Goal: Task Accomplishment & Management: Use online tool/utility

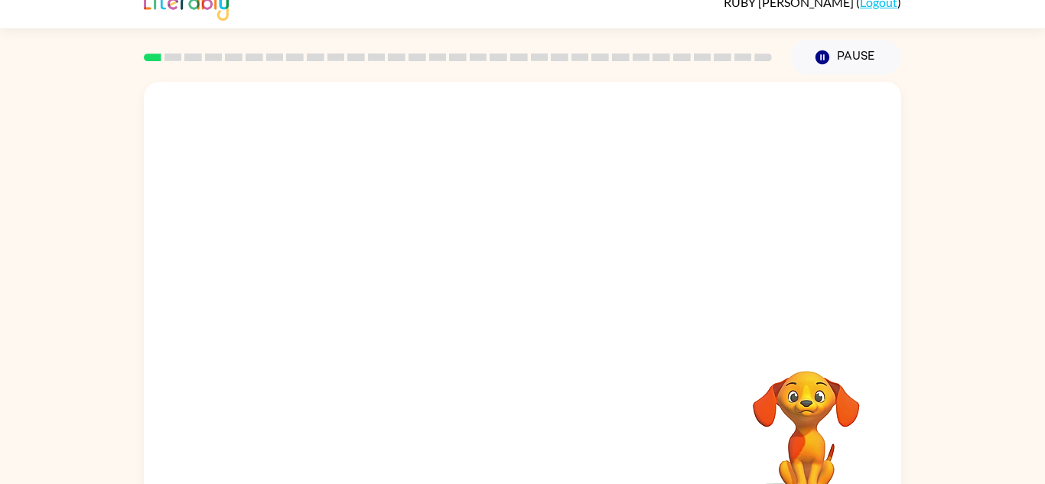
scroll to position [31, 0]
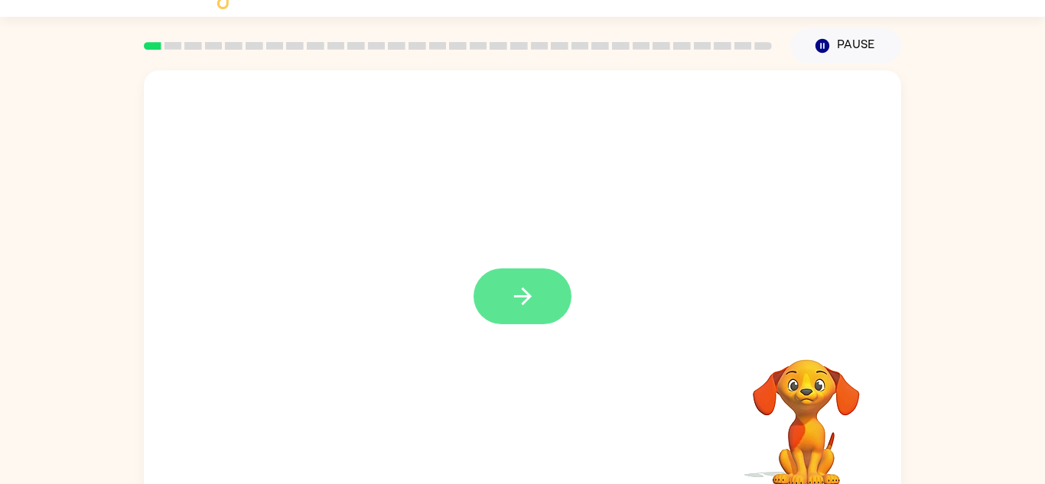
click at [489, 298] on button "button" at bounding box center [522, 296] width 98 height 56
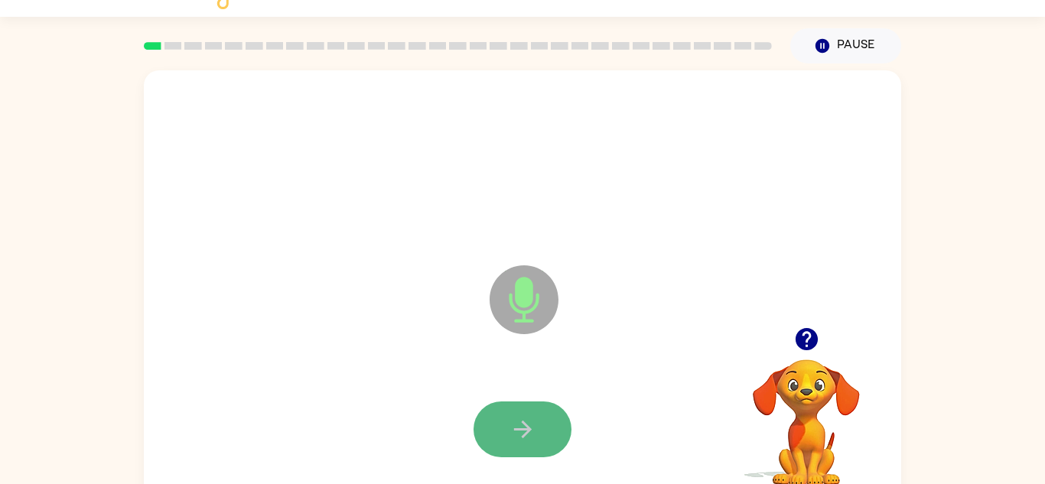
click at [508, 444] on button "button" at bounding box center [522, 430] width 98 height 56
click at [501, 428] on button "button" at bounding box center [522, 430] width 98 height 56
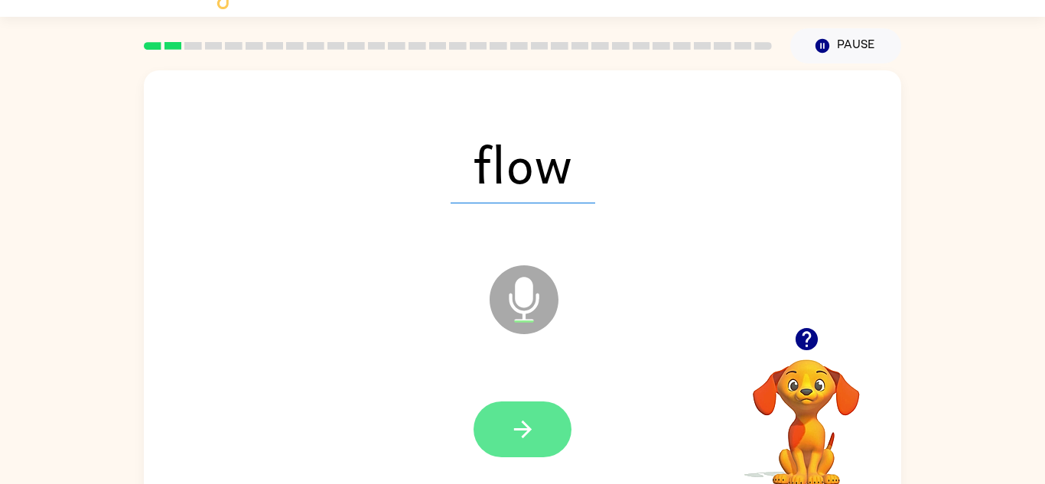
click at [499, 422] on button "button" at bounding box center [522, 430] width 98 height 56
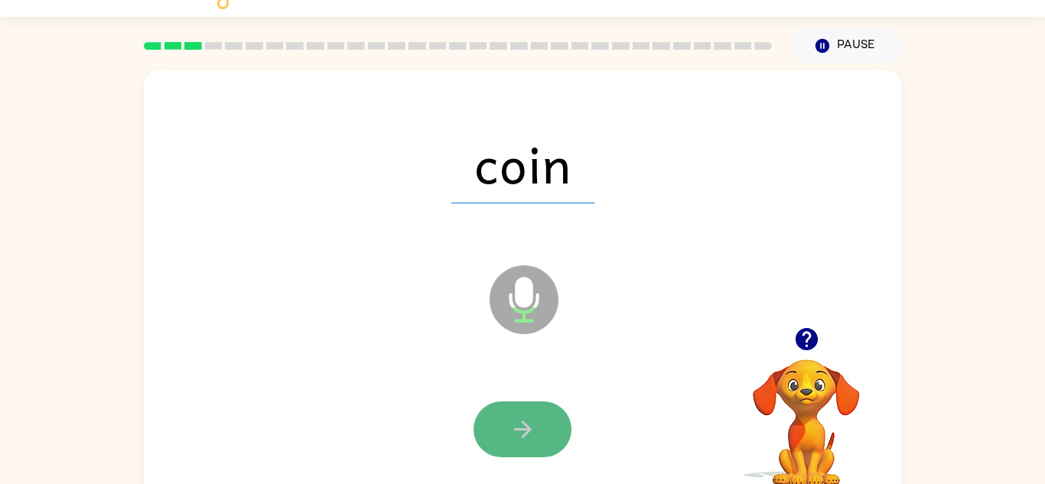
click at [501, 424] on button "button" at bounding box center [522, 430] width 98 height 56
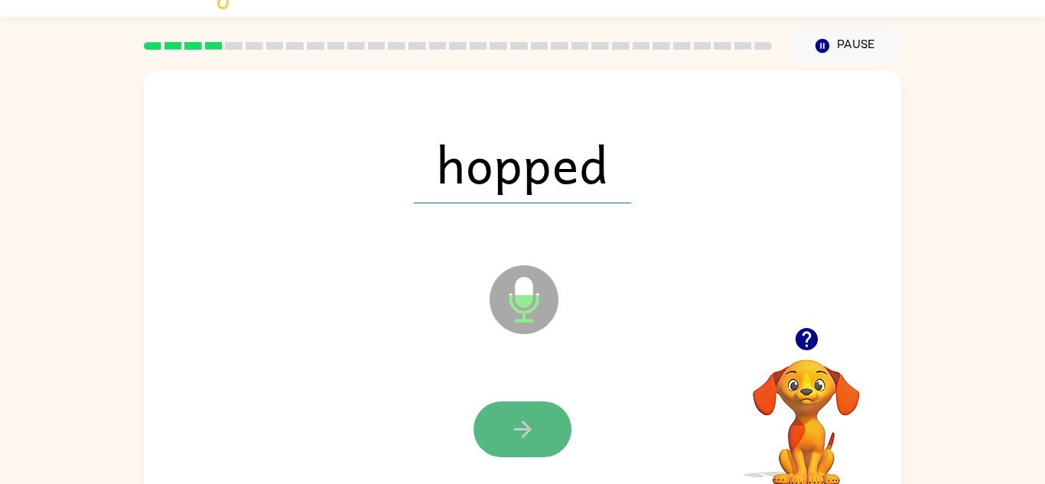
click at [502, 424] on button "button" at bounding box center [522, 430] width 98 height 56
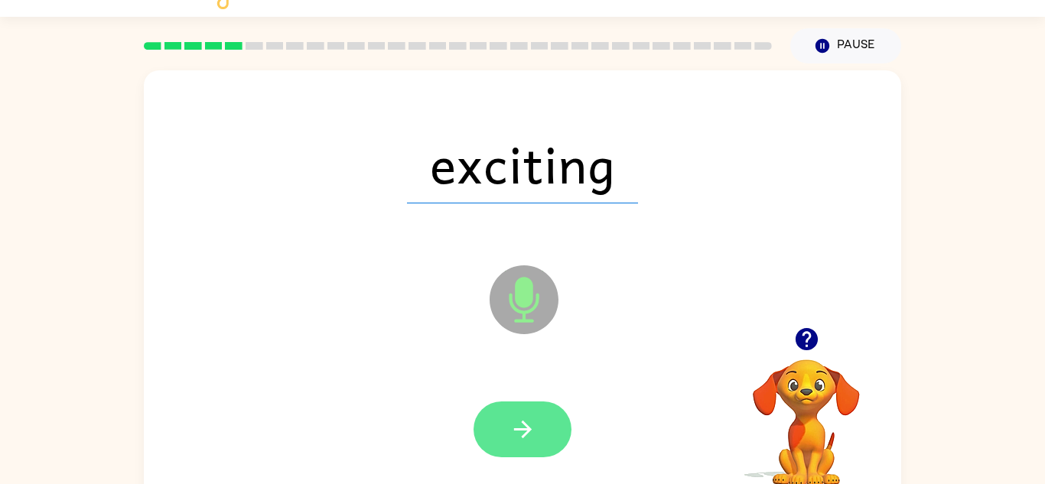
click at [498, 417] on button "button" at bounding box center [522, 430] width 98 height 56
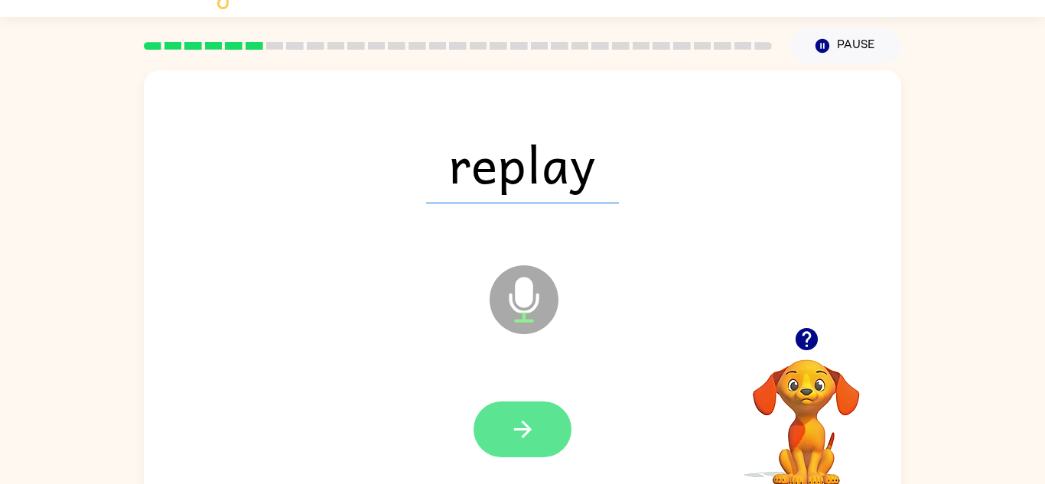
click at [497, 427] on button "button" at bounding box center [522, 430] width 98 height 56
click at [499, 426] on button "button" at bounding box center [522, 430] width 98 height 56
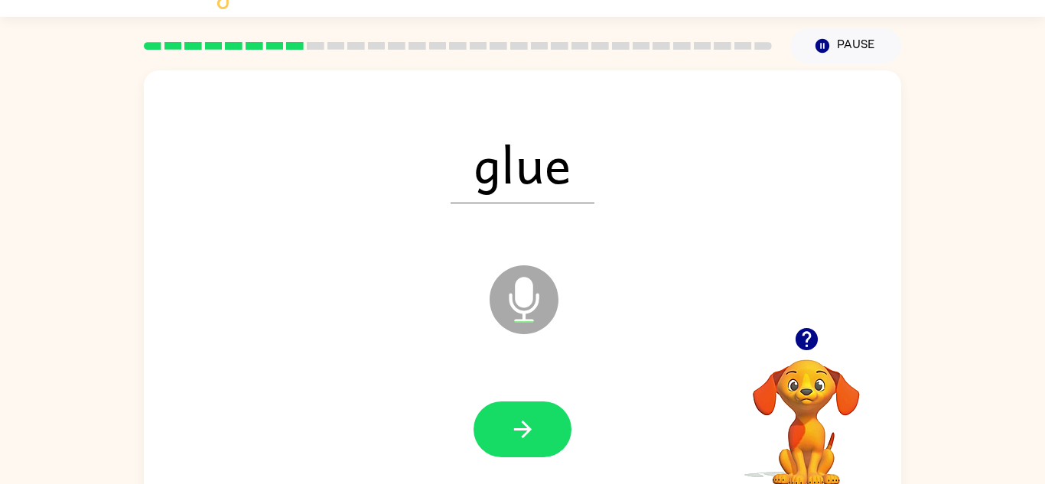
click at [499, 426] on button "button" at bounding box center [522, 430] width 98 height 56
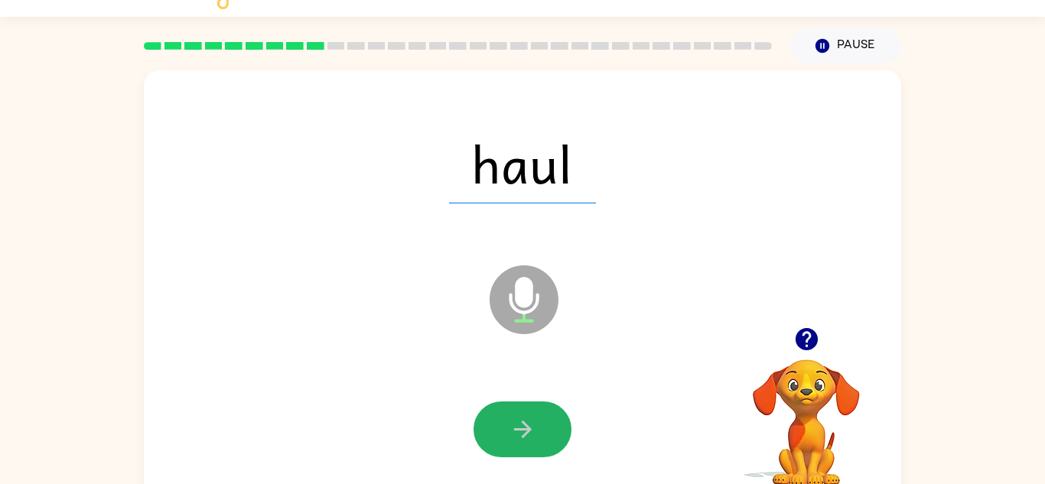
click at [496, 418] on button "button" at bounding box center [522, 430] width 98 height 56
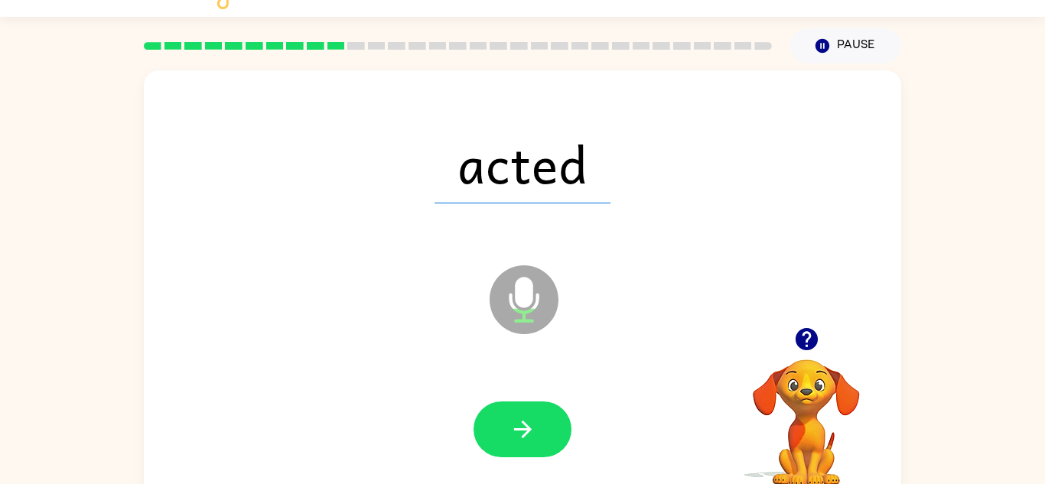
click at [496, 418] on button "button" at bounding box center [522, 430] width 98 height 56
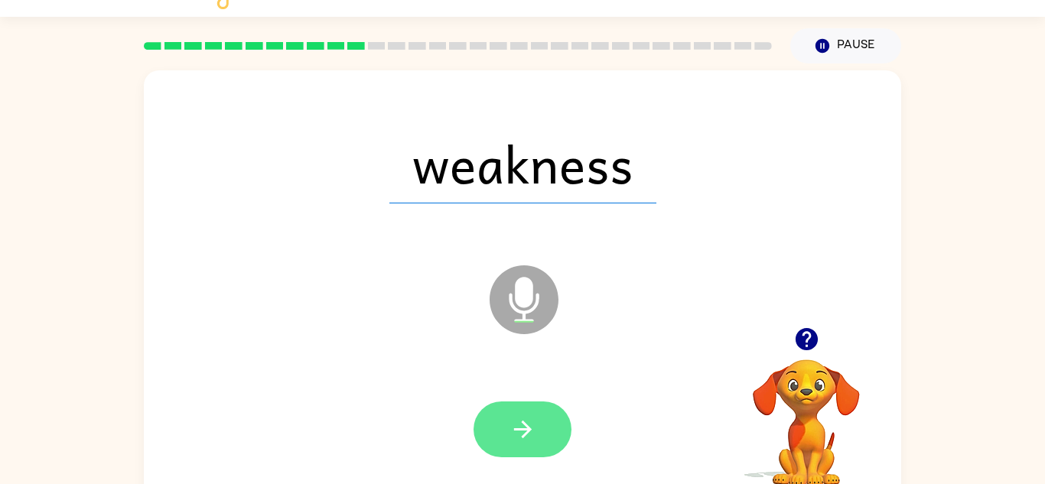
click at [497, 432] on button "button" at bounding box center [522, 430] width 98 height 56
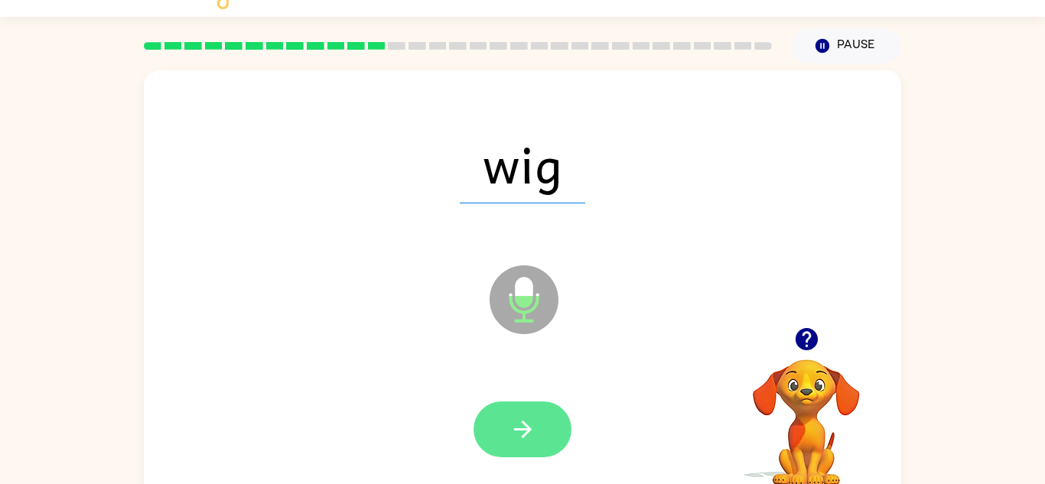
click at [499, 433] on button "button" at bounding box center [522, 430] width 98 height 56
click at [496, 428] on button "button" at bounding box center [522, 430] width 98 height 56
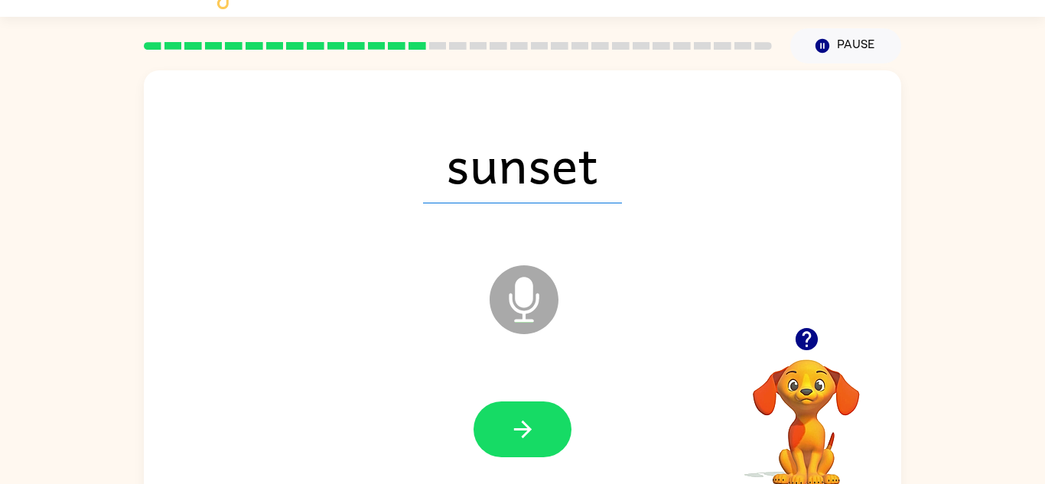
click at [496, 428] on button "button" at bounding box center [522, 430] width 98 height 56
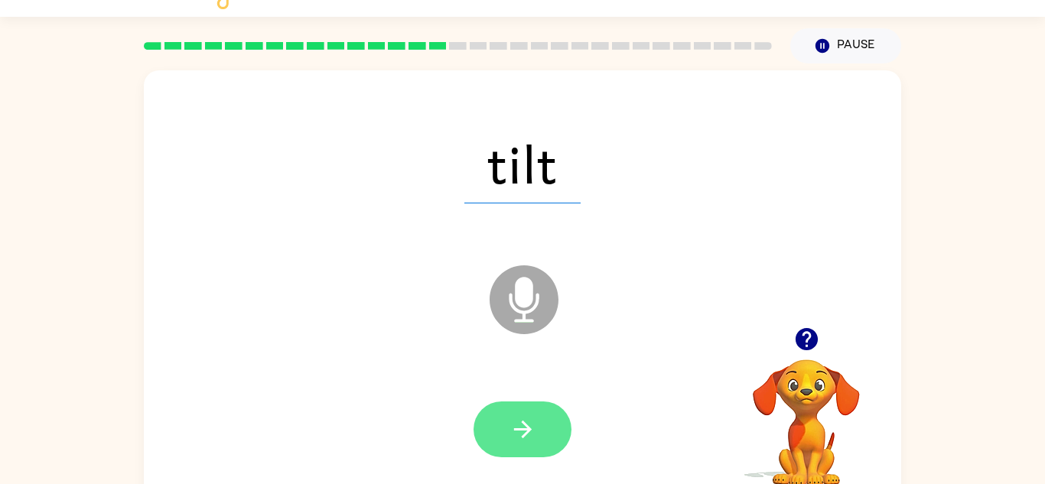
click at [503, 442] on button "button" at bounding box center [522, 430] width 98 height 56
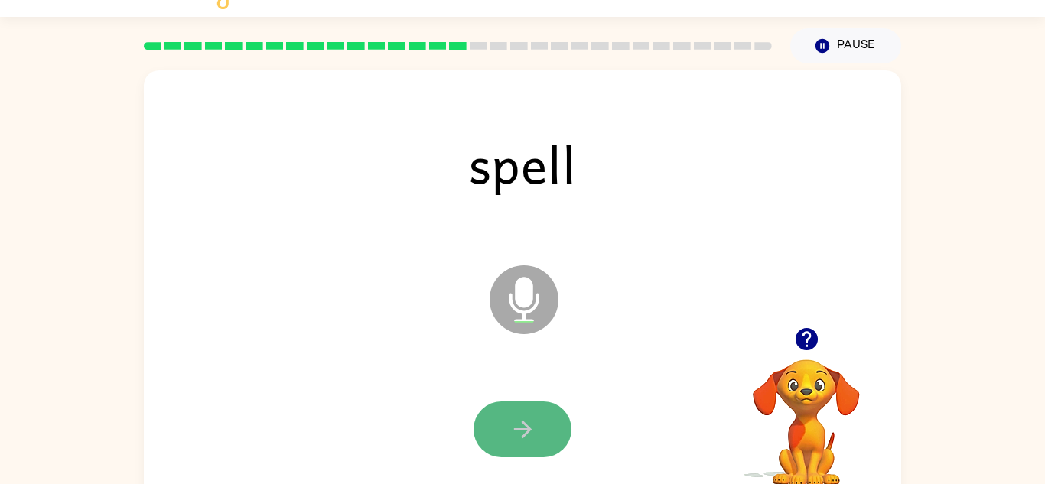
click at [506, 440] on button "button" at bounding box center [522, 430] width 98 height 56
click at [502, 440] on button "button" at bounding box center [522, 430] width 98 height 56
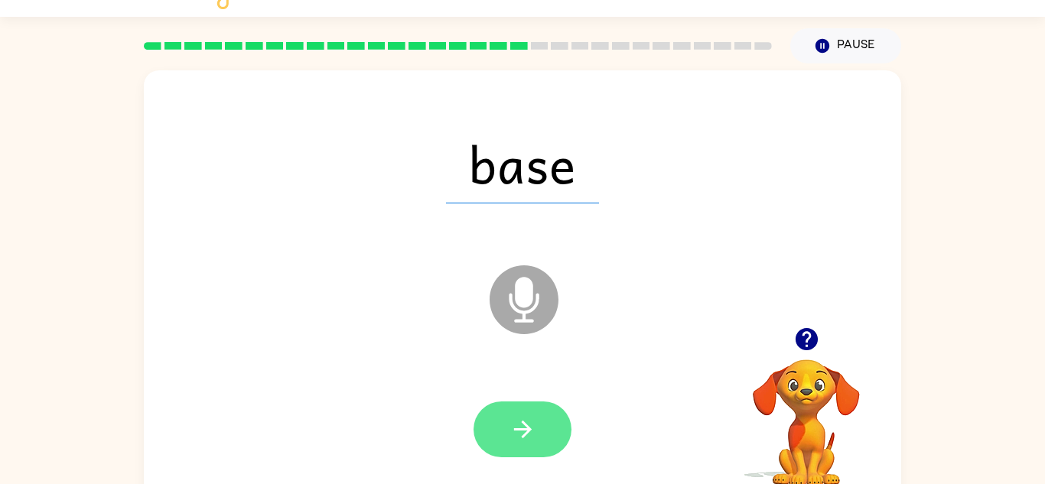
click at [506, 441] on button "button" at bounding box center [522, 430] width 98 height 56
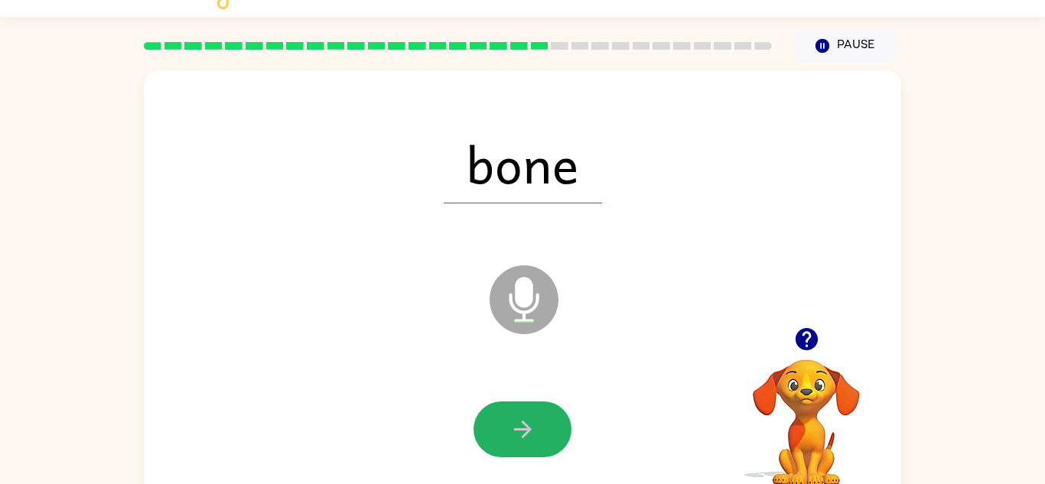
click at [506, 441] on button "button" at bounding box center [522, 430] width 98 height 56
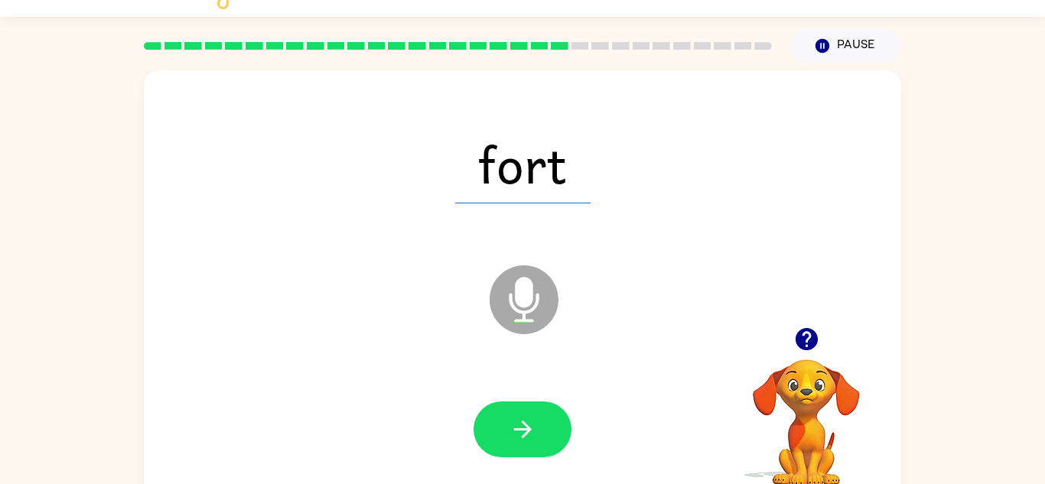
click at [506, 441] on button "button" at bounding box center [522, 430] width 98 height 56
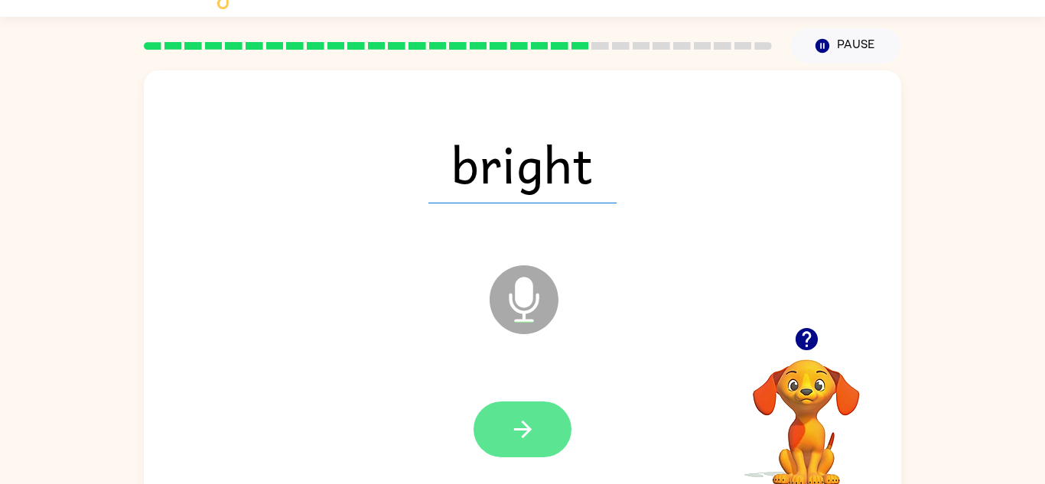
click at [508, 443] on button "button" at bounding box center [522, 430] width 98 height 56
click at [551, 431] on button "button" at bounding box center [522, 430] width 98 height 56
click at [555, 429] on button "button" at bounding box center [522, 430] width 98 height 56
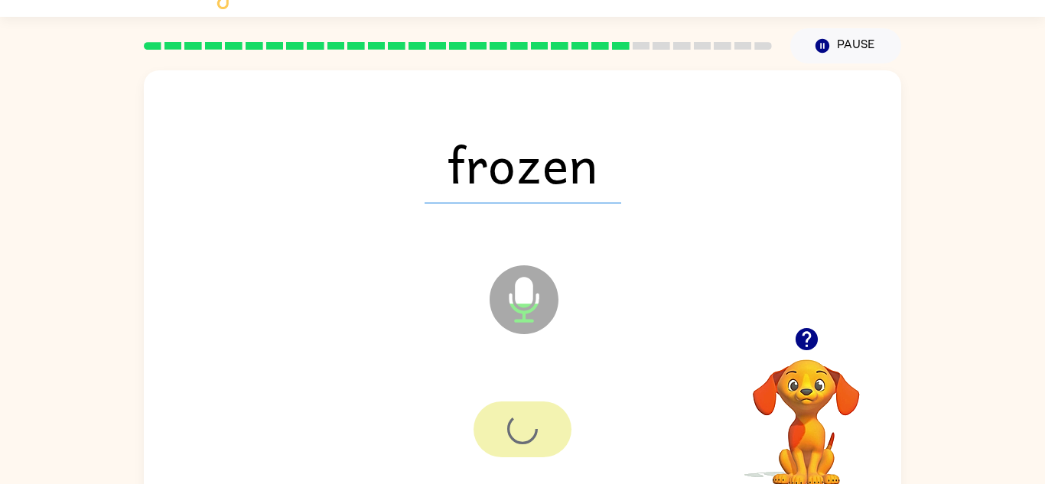
click at [555, 429] on div at bounding box center [522, 430] width 98 height 56
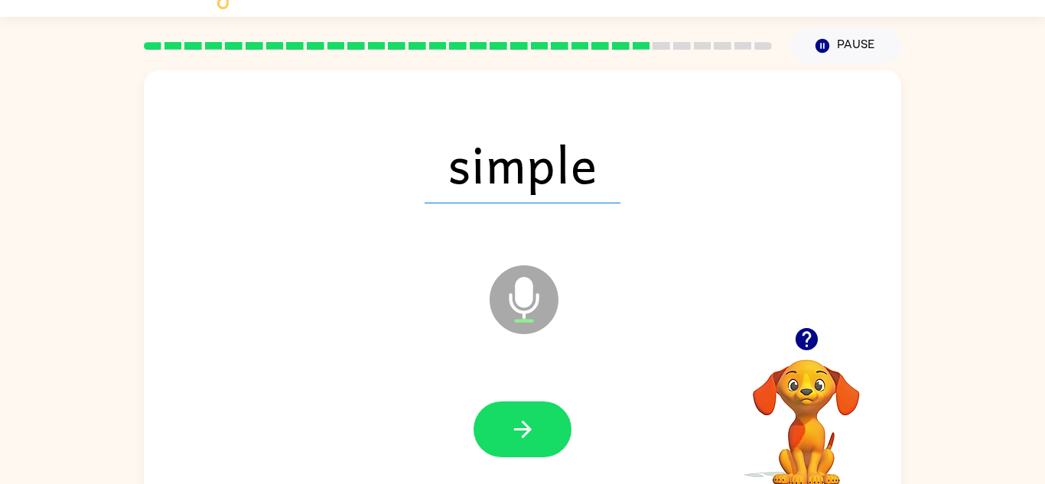
click at [555, 429] on button "button" at bounding box center [522, 430] width 98 height 56
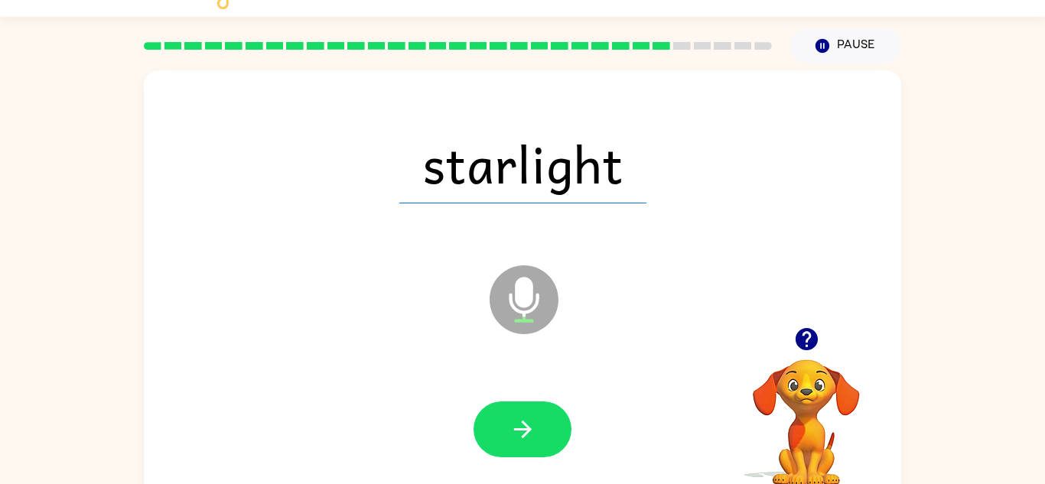
click at [555, 429] on button "button" at bounding box center [522, 430] width 98 height 56
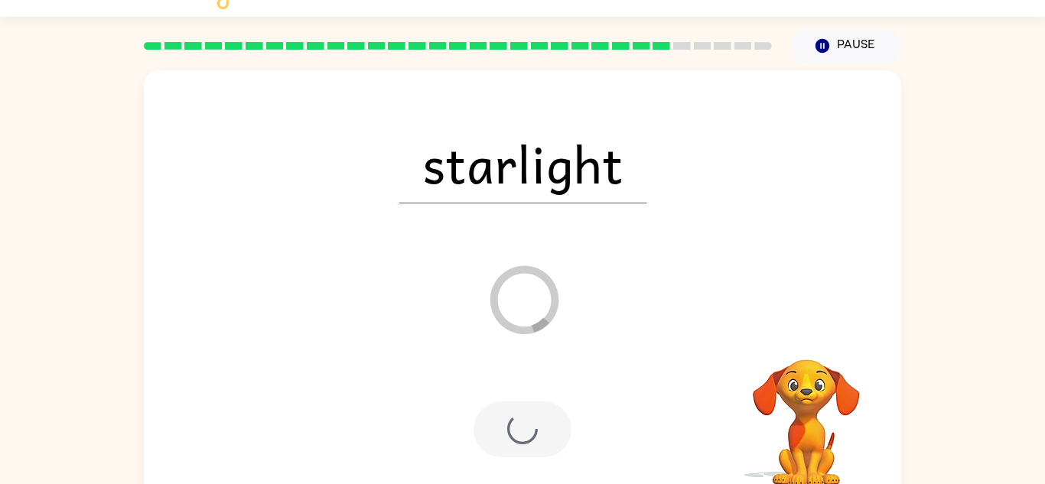
click at [555, 429] on div at bounding box center [522, 430] width 98 height 56
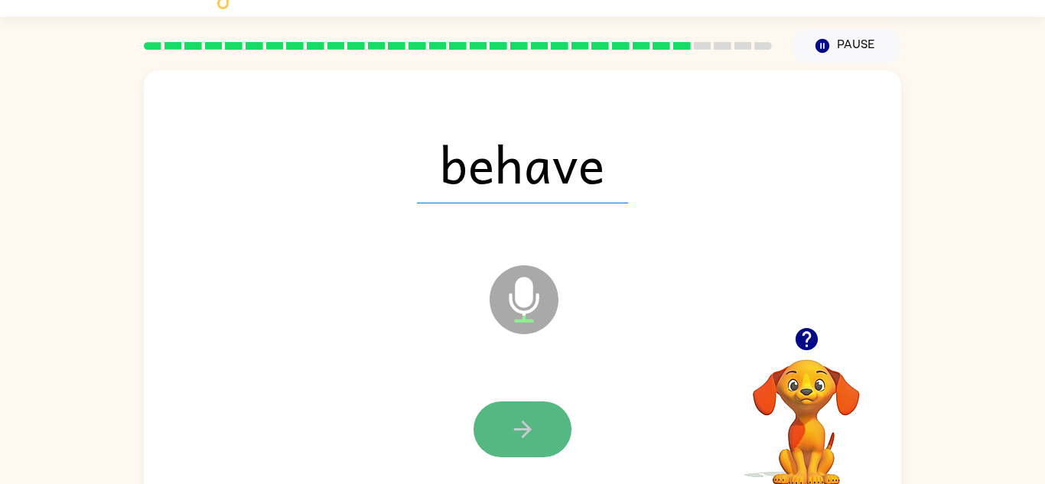
click at [558, 429] on button "button" at bounding box center [522, 430] width 98 height 56
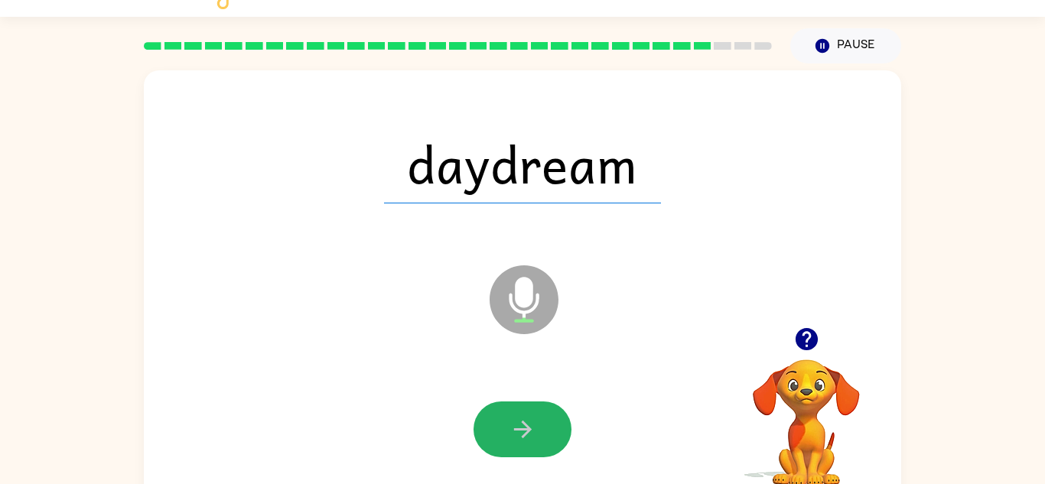
click at [557, 426] on button "button" at bounding box center [522, 430] width 98 height 56
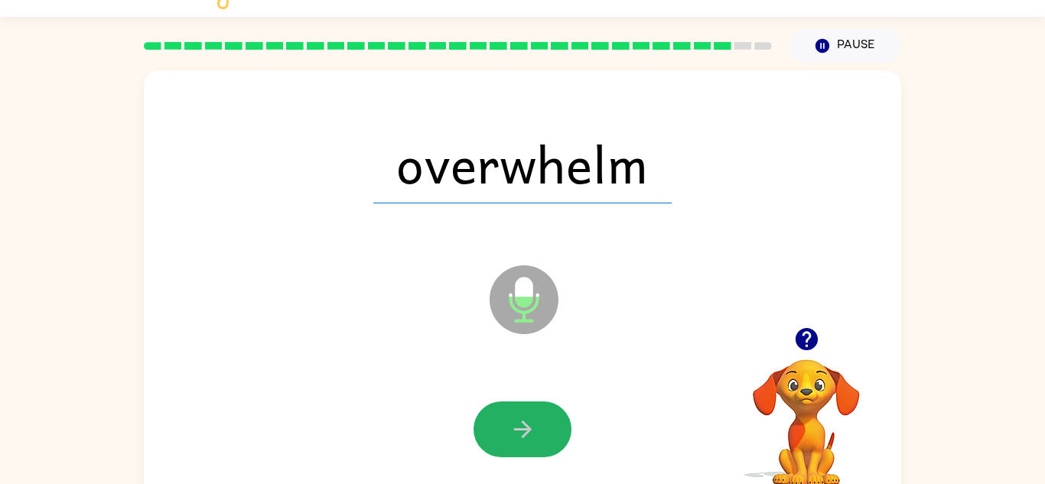
click at [557, 426] on button "button" at bounding box center [522, 430] width 98 height 56
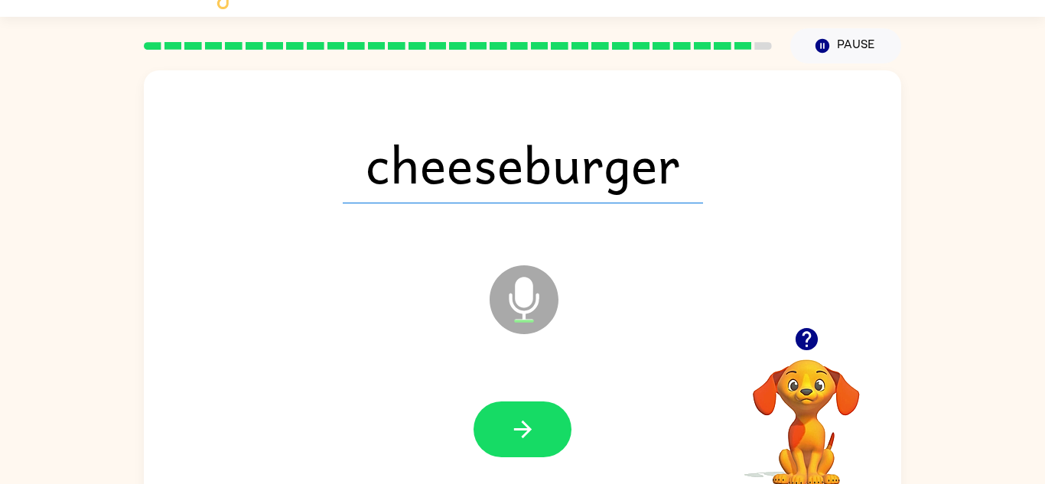
click at [557, 426] on button "button" at bounding box center [522, 430] width 98 height 56
click at [557, 426] on div at bounding box center [522, 430] width 98 height 56
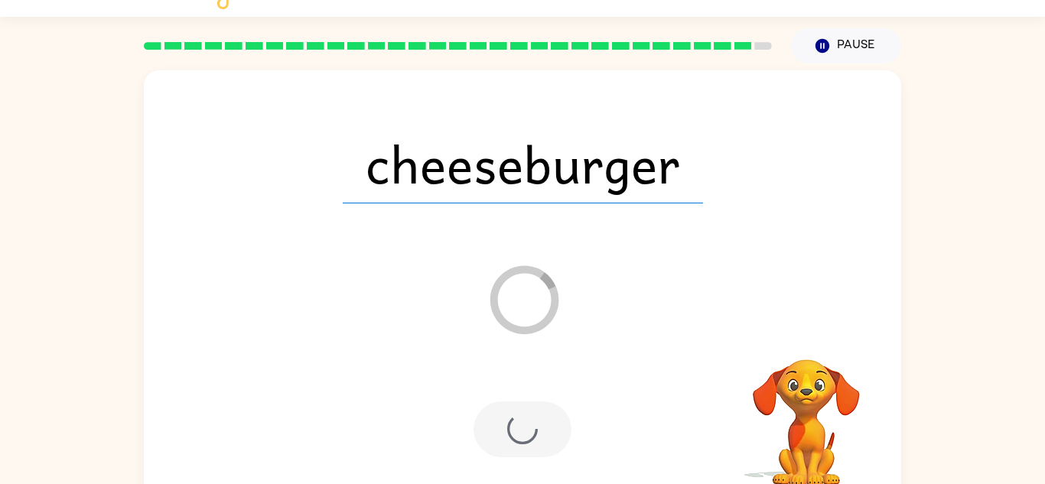
scroll to position [26, 0]
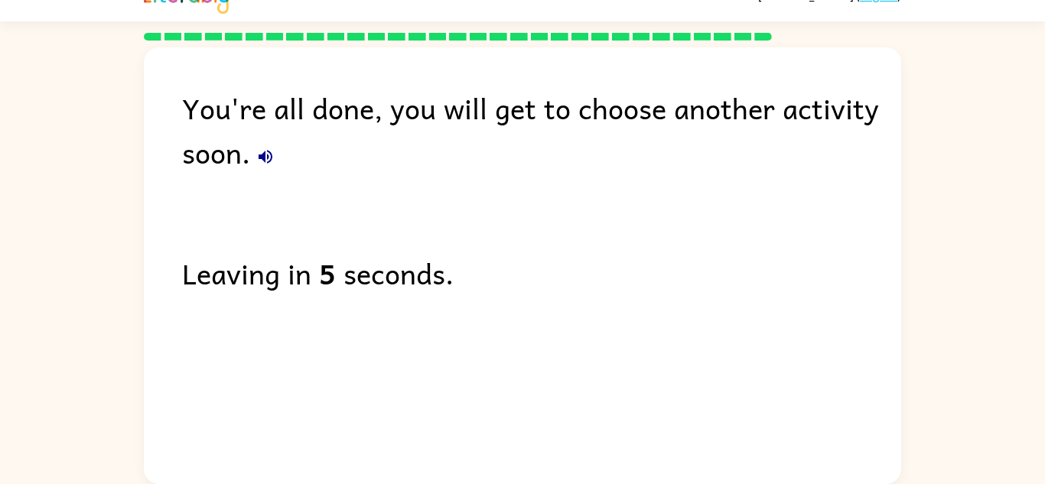
click at [557, 426] on div "You're all done, you will get to choose another activity soon. Leaving in 5 sec…" at bounding box center [522, 261] width 757 height 429
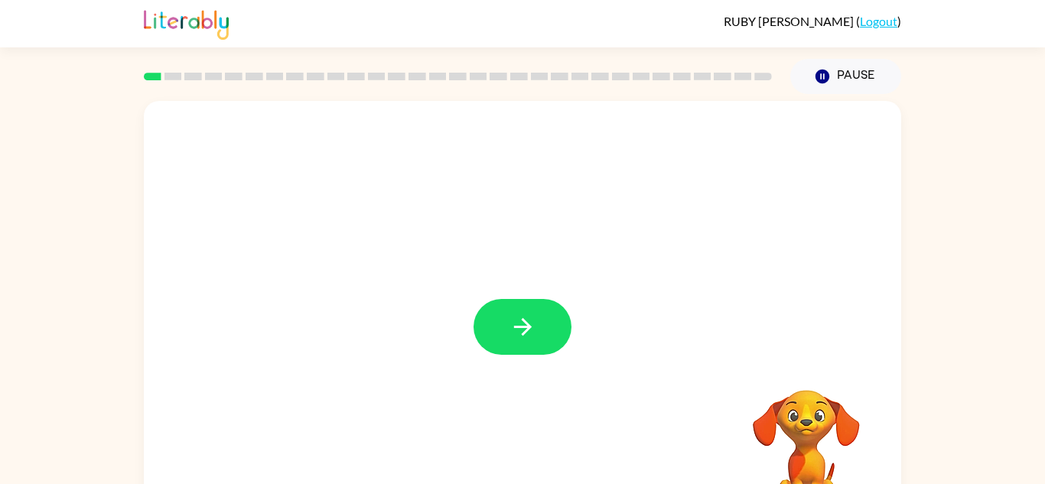
click at [552, 425] on div at bounding box center [522, 319] width 757 height 437
click at [525, 333] on icon "button" at bounding box center [522, 327] width 27 height 27
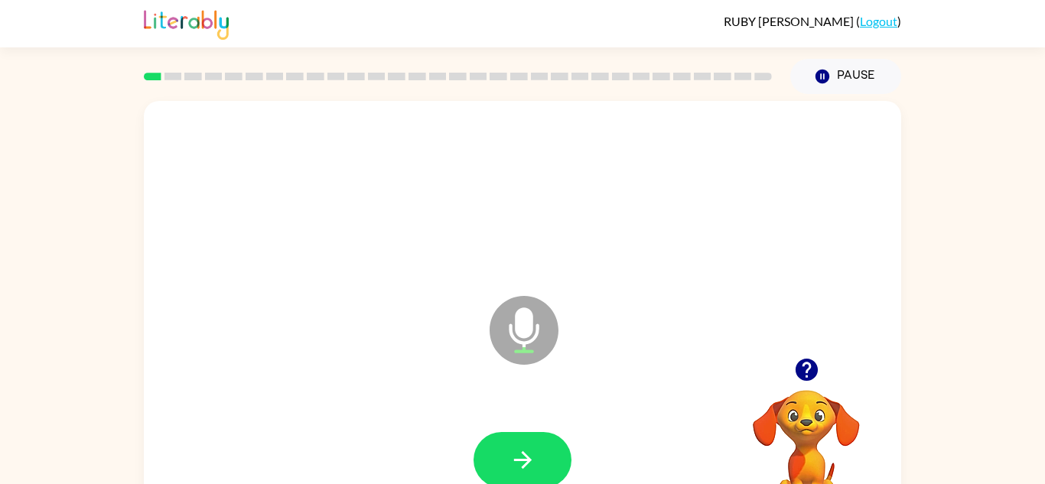
click at [546, 429] on div at bounding box center [522, 460] width 727 height 125
click at [518, 455] on icon "button" at bounding box center [522, 460] width 27 height 27
click at [531, 468] on icon "button" at bounding box center [522, 460] width 27 height 27
click at [530, 467] on icon "button" at bounding box center [522, 460] width 27 height 27
click at [532, 469] on icon "button" at bounding box center [522, 460] width 27 height 27
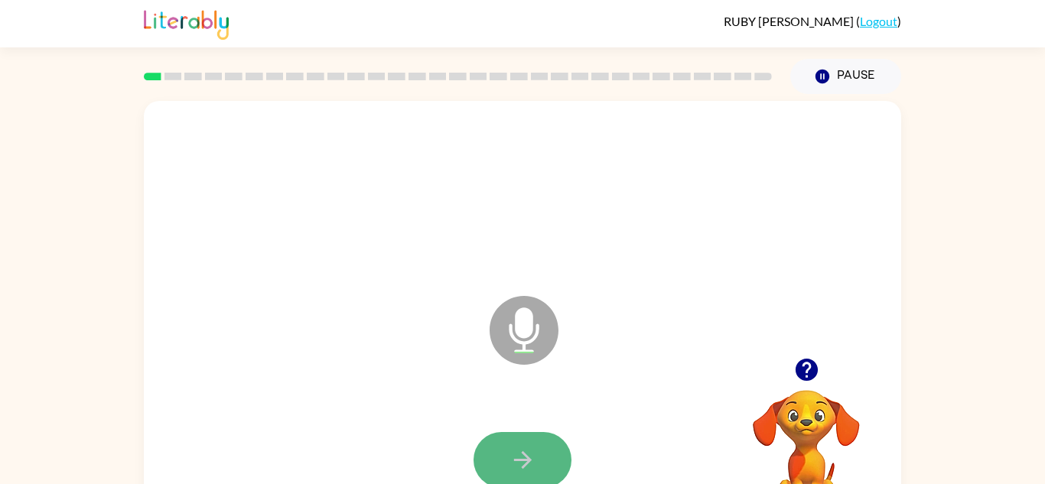
click at [535, 472] on icon "button" at bounding box center [522, 460] width 27 height 27
click at [536, 473] on button "button" at bounding box center [522, 460] width 98 height 56
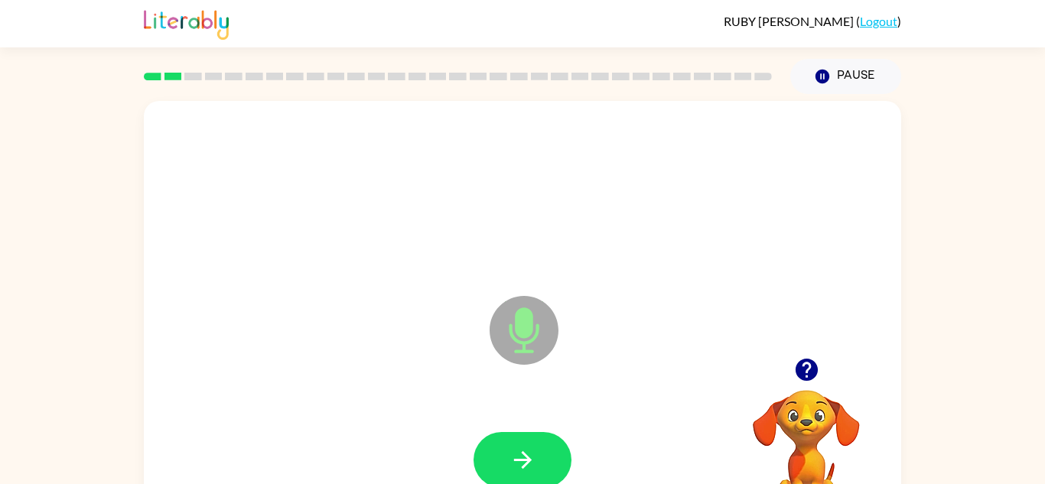
click at [536, 473] on button "button" at bounding box center [522, 460] width 98 height 56
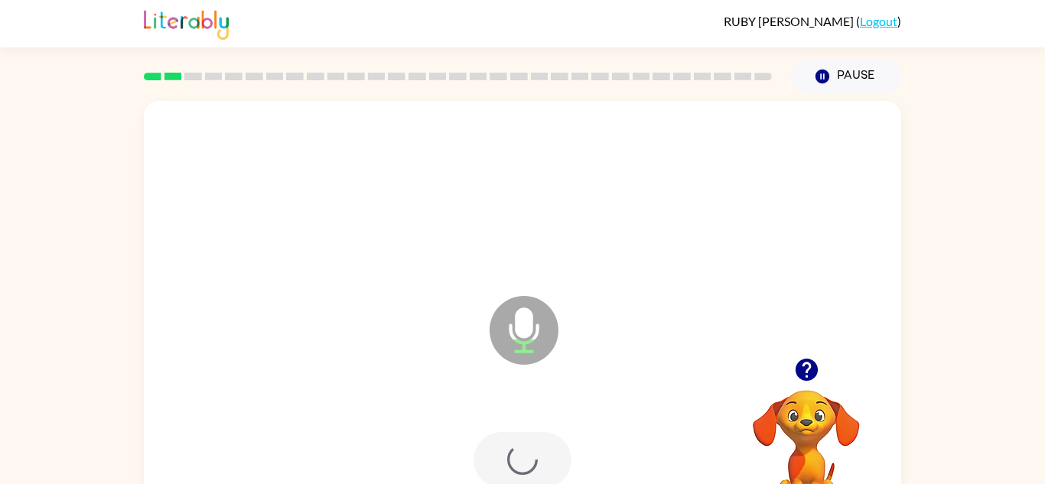
click at [536, 473] on div at bounding box center [522, 460] width 98 height 56
click at [541, 447] on button "button" at bounding box center [522, 460] width 98 height 56
click at [524, 447] on button "button" at bounding box center [522, 460] width 98 height 56
click at [502, 456] on button "button" at bounding box center [522, 460] width 98 height 56
click at [508, 451] on button "button" at bounding box center [522, 460] width 98 height 56
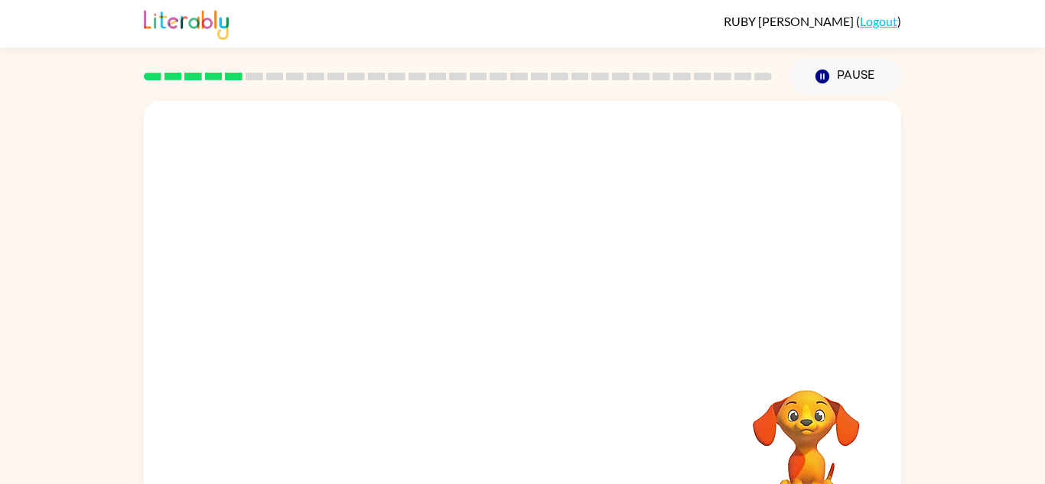
click at [508, 451] on div at bounding box center [522, 460] width 727 height 125
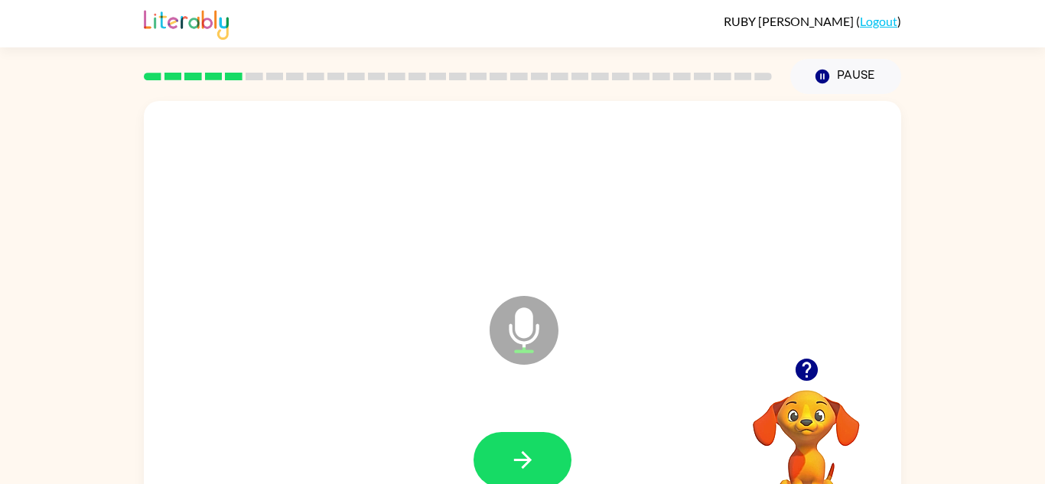
click at [508, 451] on button "button" at bounding box center [522, 460] width 98 height 56
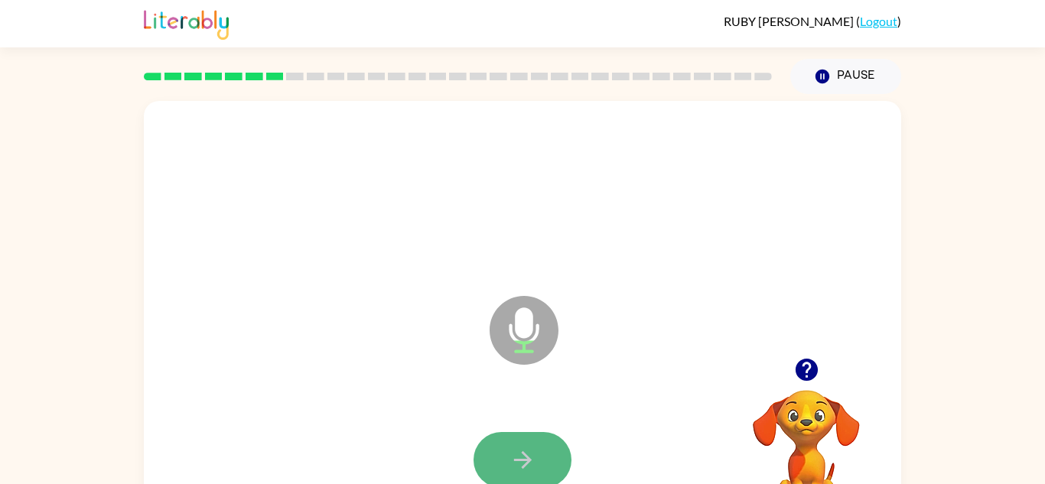
click at [509, 451] on icon "button" at bounding box center [522, 460] width 27 height 27
click at [512, 453] on icon "button" at bounding box center [522, 460] width 27 height 27
click at [511, 453] on icon "button" at bounding box center [522, 460] width 27 height 27
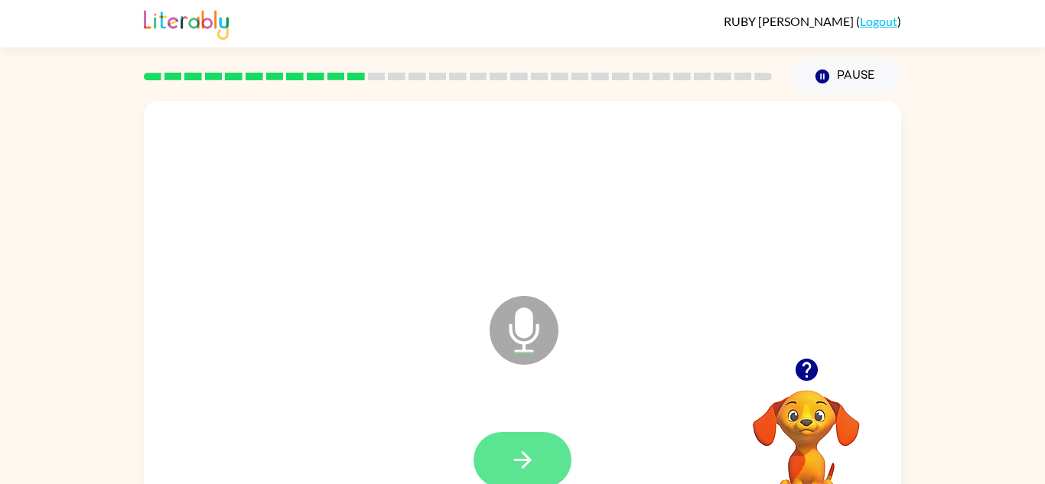
click at [510, 454] on icon "button" at bounding box center [522, 460] width 27 height 27
click at [511, 454] on icon "button" at bounding box center [522, 460] width 27 height 27
click at [515, 460] on icon "button" at bounding box center [522, 460] width 18 height 18
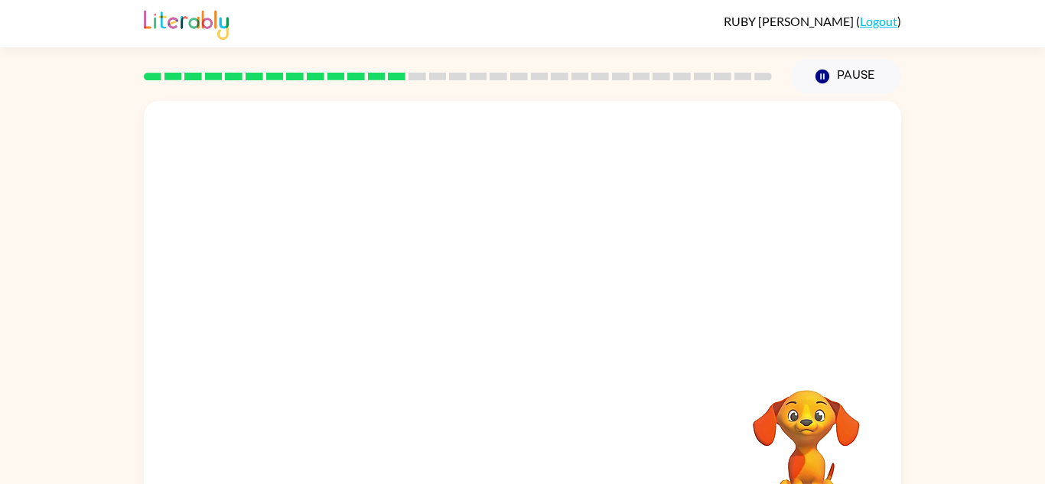
click at [511, 465] on div "Your browser must support playing .mp4 files to use Literably. Please try using…" at bounding box center [522, 319] width 757 height 437
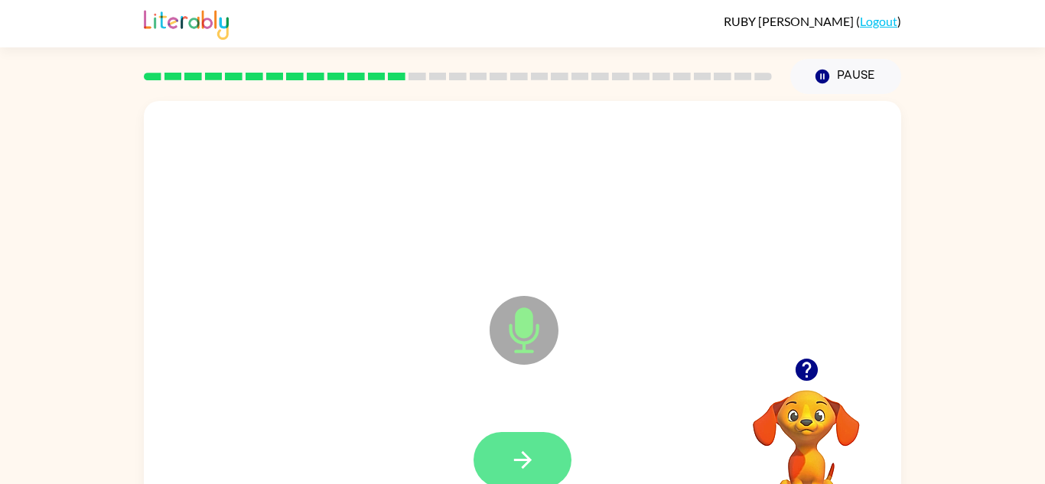
click at [512, 465] on icon "button" at bounding box center [522, 460] width 27 height 27
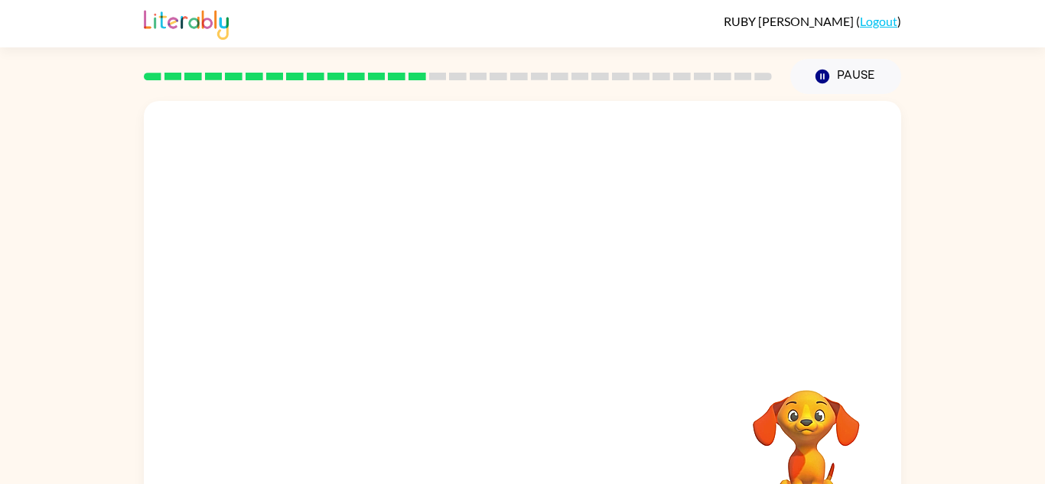
click at [512, 465] on div at bounding box center [522, 460] width 727 height 125
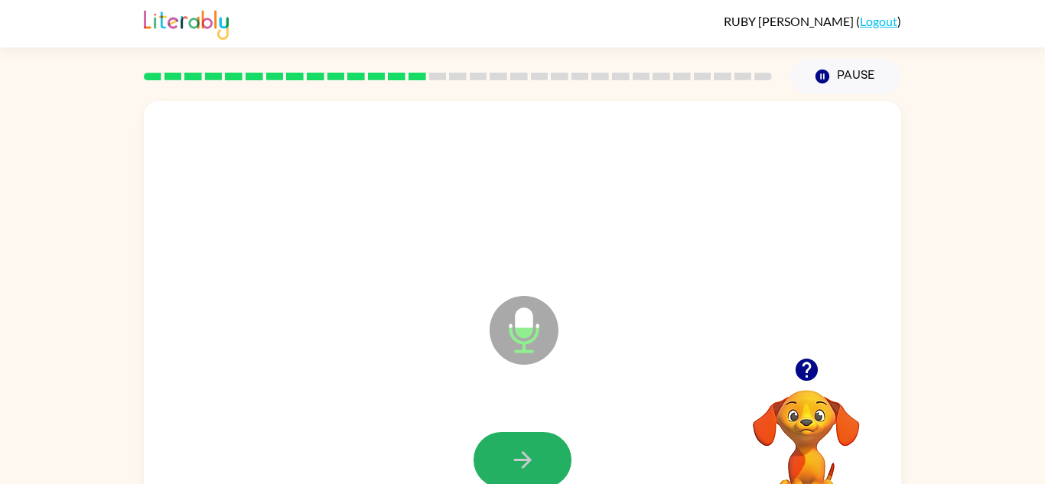
click at [512, 465] on icon "button" at bounding box center [522, 460] width 27 height 27
click at [512, 450] on icon "button" at bounding box center [522, 460] width 27 height 27
click at [509, 449] on icon "button" at bounding box center [522, 460] width 27 height 27
click at [509, 441] on button "button" at bounding box center [522, 460] width 98 height 56
click at [507, 441] on button "button" at bounding box center [522, 460] width 98 height 56
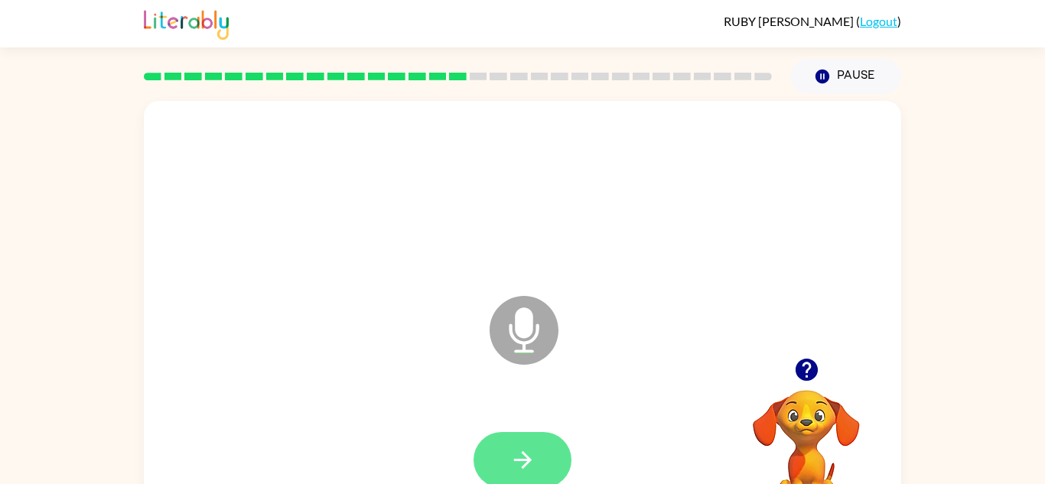
click at [506, 441] on button "button" at bounding box center [522, 460] width 98 height 56
click at [504, 438] on button "button" at bounding box center [522, 460] width 98 height 56
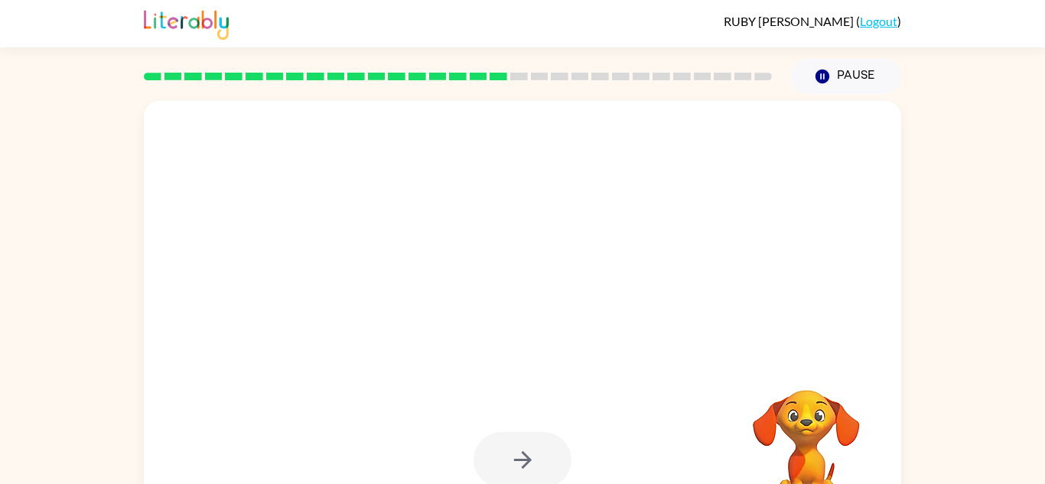
click at [504, 438] on div at bounding box center [522, 460] width 98 height 56
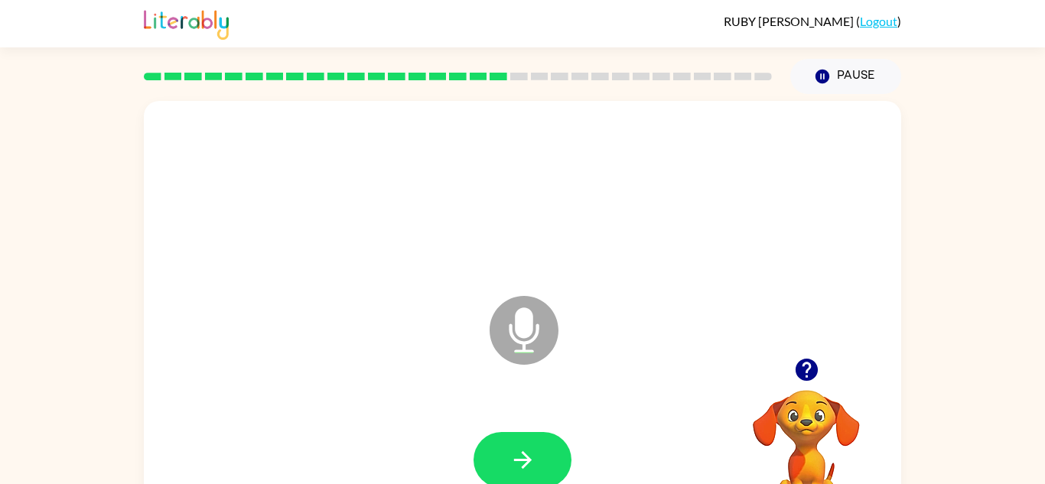
click at [504, 438] on button "button" at bounding box center [522, 460] width 98 height 56
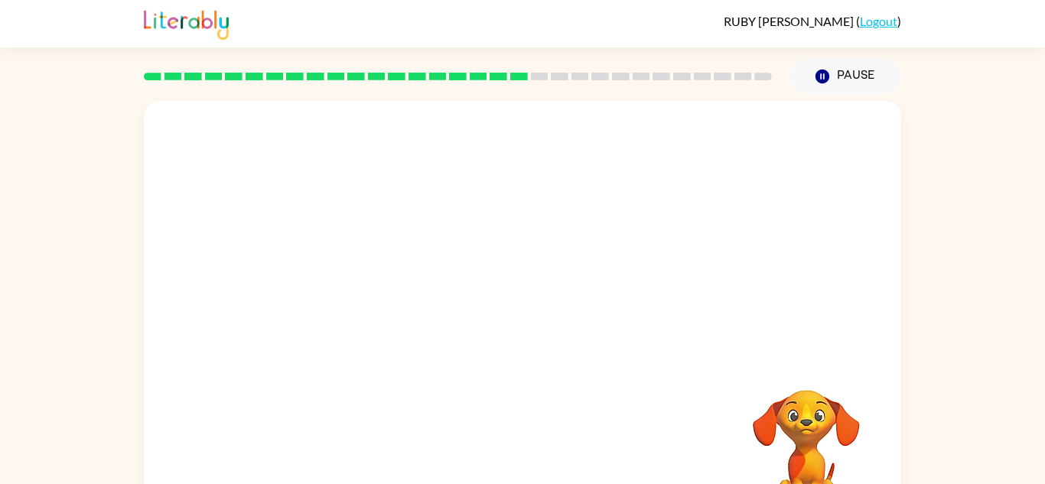
click at [506, 436] on div at bounding box center [522, 460] width 727 height 125
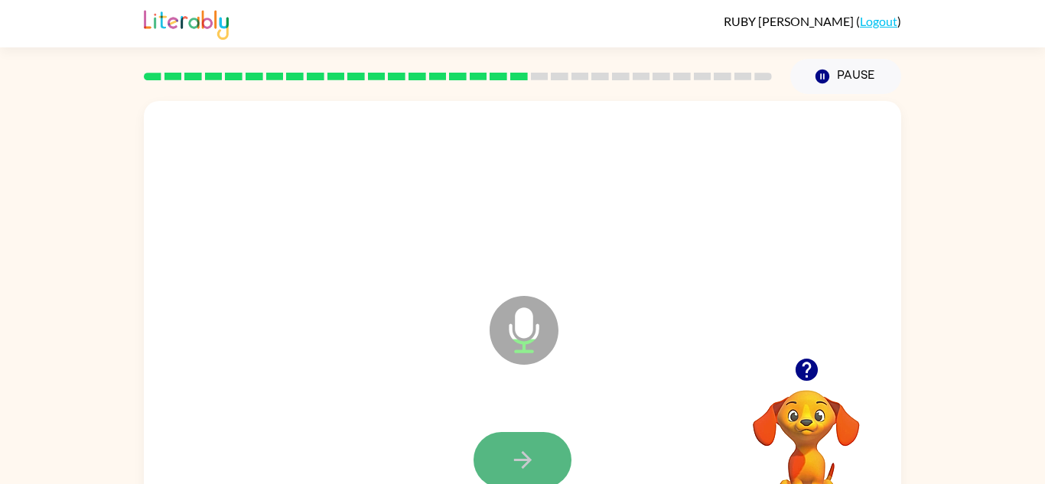
click at [535, 464] on icon "button" at bounding box center [522, 460] width 27 height 27
click at [500, 434] on button "button" at bounding box center [522, 460] width 98 height 56
click at [515, 453] on icon "button" at bounding box center [522, 460] width 27 height 27
click at [512, 451] on icon "button" at bounding box center [522, 460] width 27 height 27
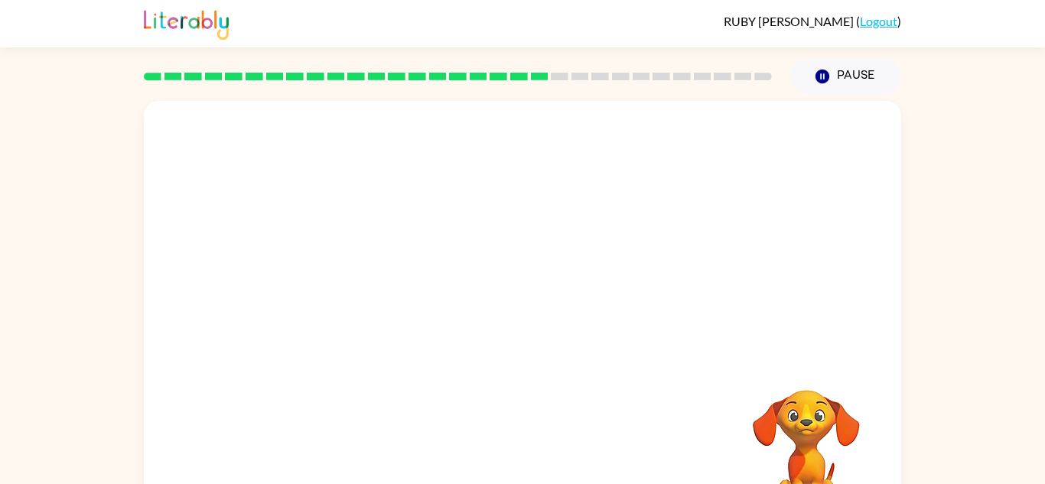
click at [510, 442] on div at bounding box center [522, 460] width 727 height 125
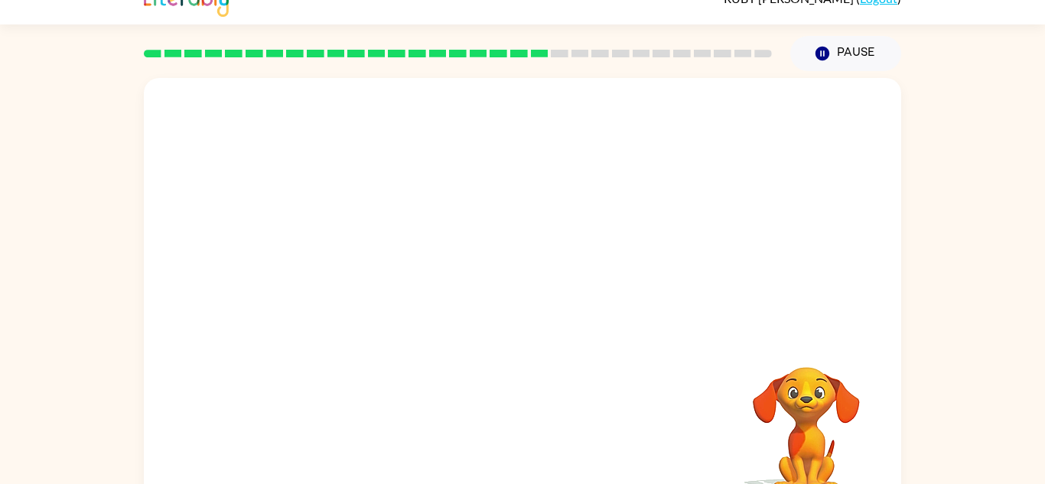
scroll to position [54, 0]
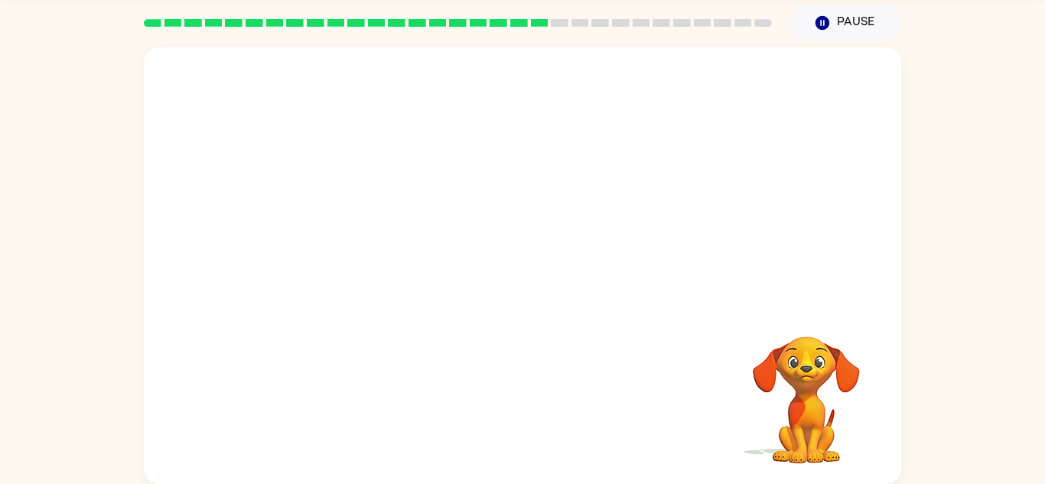
click at [685, 354] on div at bounding box center [522, 406] width 727 height 125
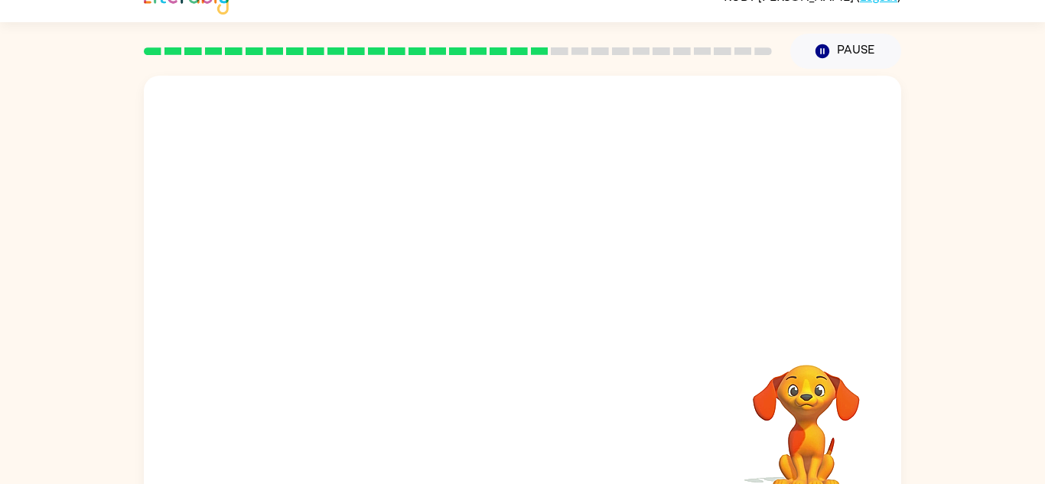
scroll to position [0, 0]
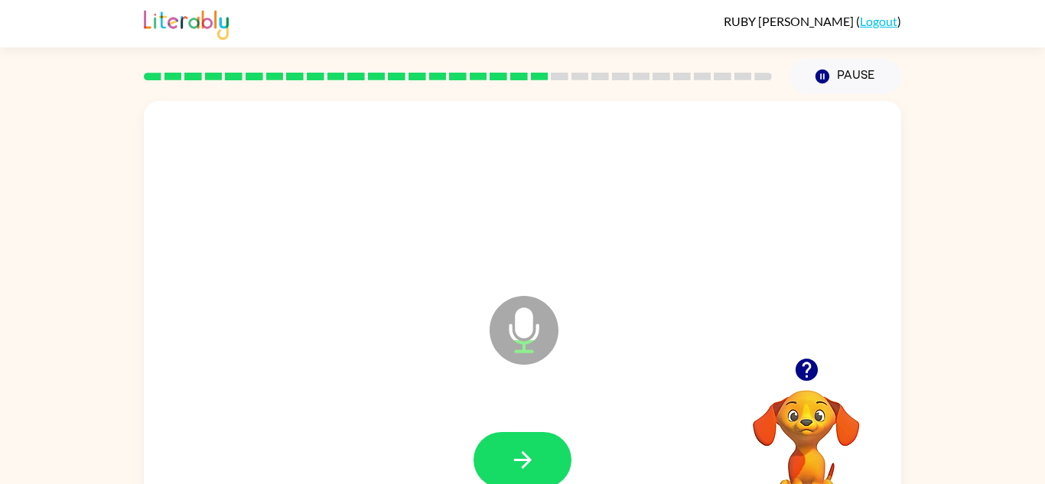
click at [604, 209] on div at bounding box center [522, 194] width 727 height 125
click at [528, 439] on button "button" at bounding box center [522, 460] width 98 height 56
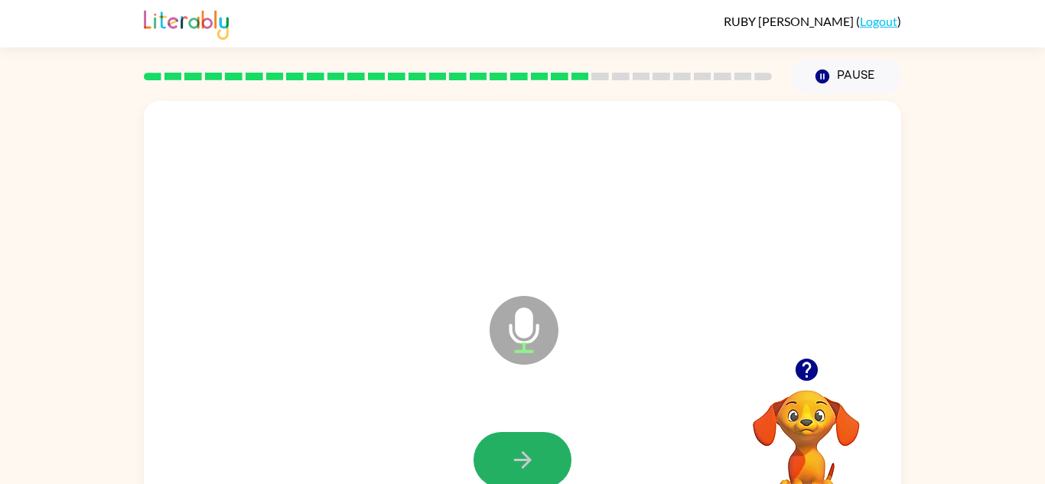
click at [528, 439] on button "button" at bounding box center [522, 460] width 98 height 56
click at [532, 440] on button "button" at bounding box center [522, 460] width 98 height 56
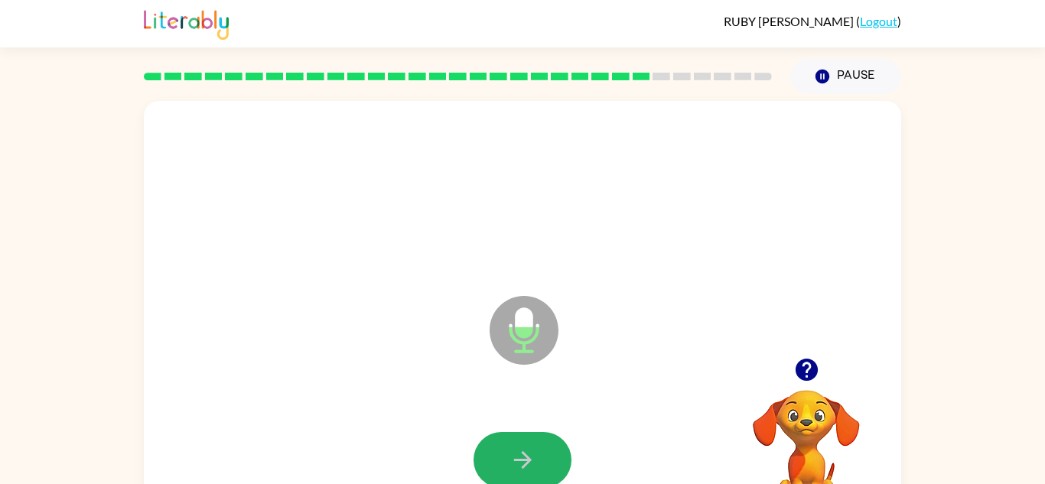
click at [532, 440] on button "button" at bounding box center [522, 460] width 98 height 56
click at [534, 443] on button "button" at bounding box center [522, 460] width 98 height 56
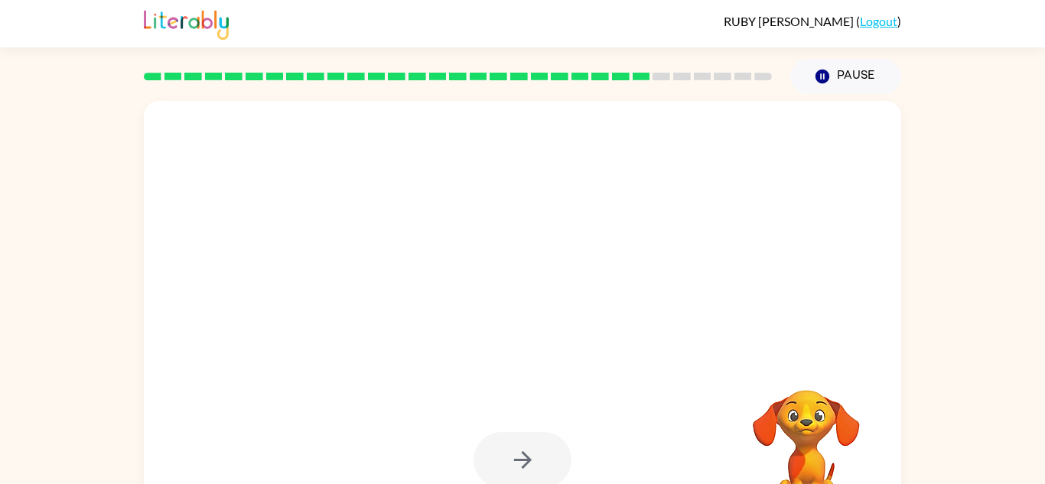
click at [534, 443] on div at bounding box center [522, 460] width 98 height 56
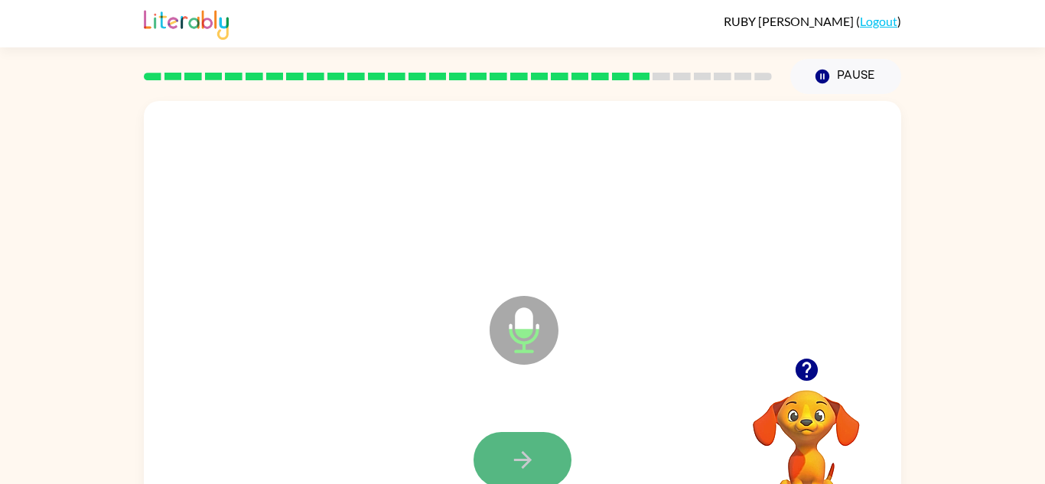
click at [537, 446] on button "button" at bounding box center [522, 460] width 98 height 56
click at [537, 447] on button "button" at bounding box center [522, 460] width 98 height 56
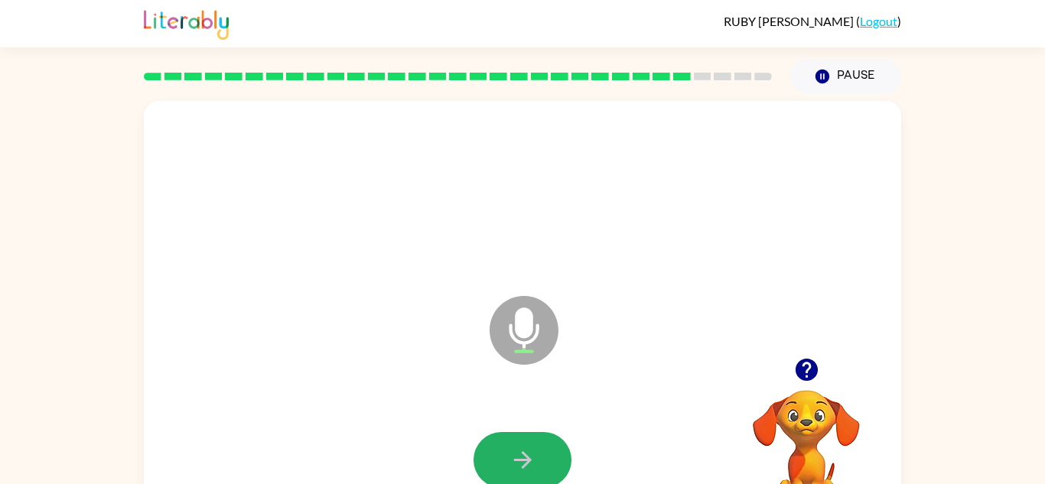
click at [537, 447] on button "button" at bounding box center [522, 460] width 98 height 56
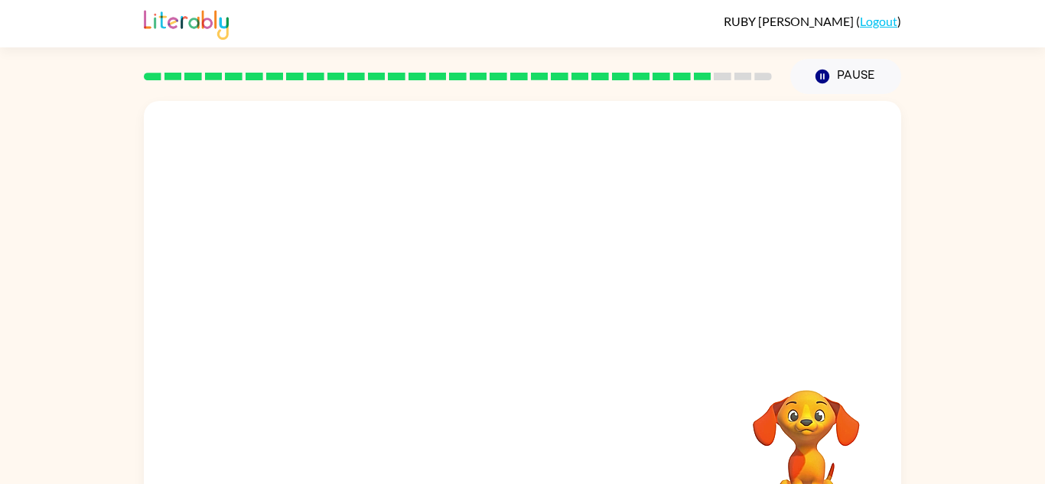
click at [537, 447] on div at bounding box center [522, 460] width 727 height 125
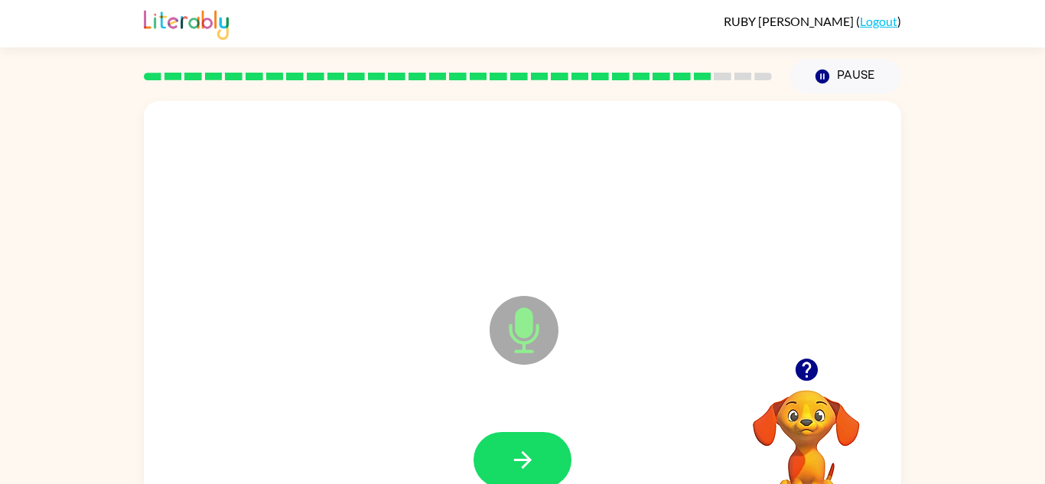
click at [537, 447] on button "button" at bounding box center [522, 460] width 98 height 56
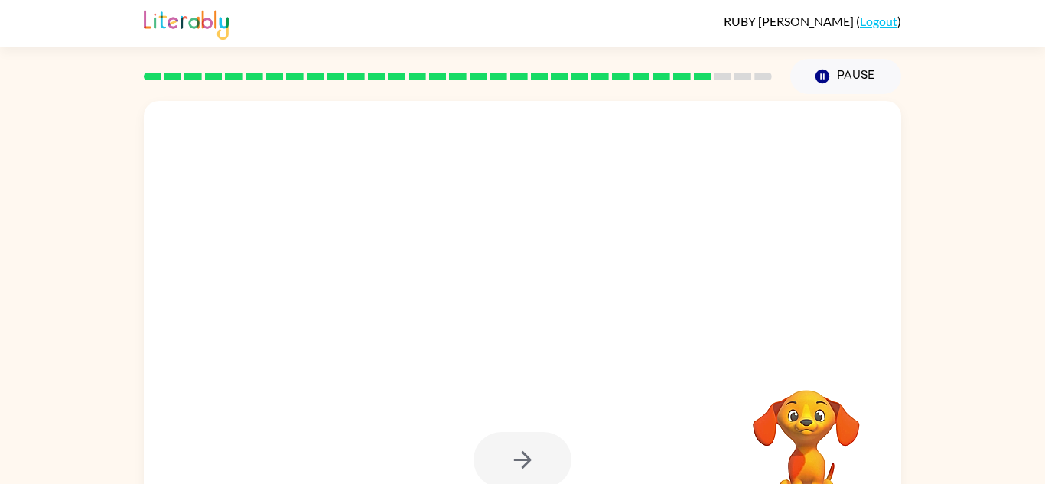
click at [537, 447] on div at bounding box center [522, 460] width 98 height 56
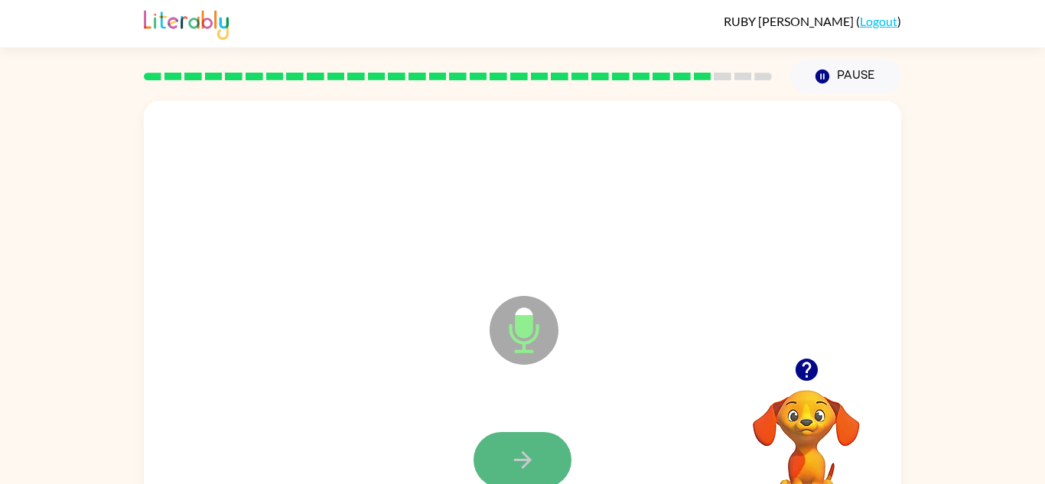
click at [535, 450] on button "button" at bounding box center [522, 460] width 98 height 56
click at [536, 451] on button "button" at bounding box center [522, 460] width 98 height 56
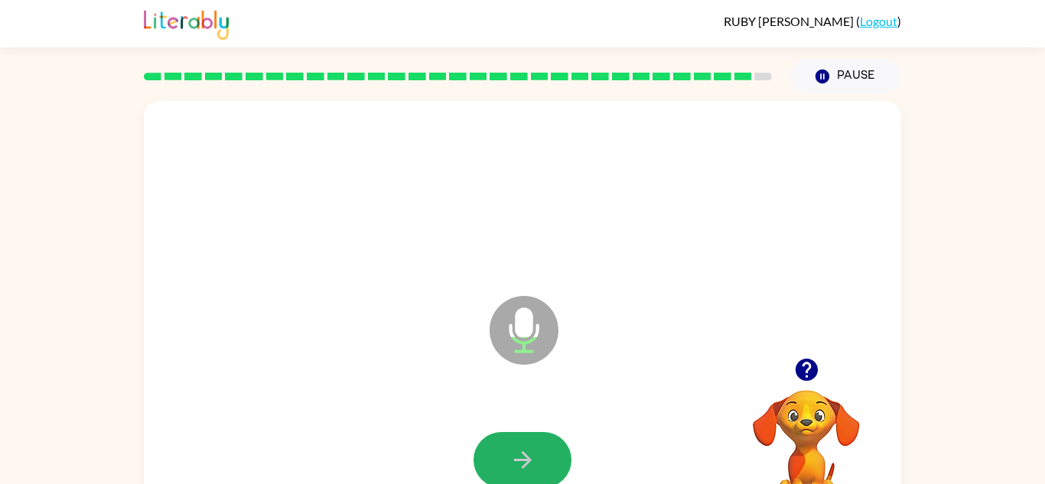
click at [536, 451] on button "button" at bounding box center [522, 460] width 98 height 56
click at [535, 465] on icon "button" at bounding box center [522, 460] width 27 height 27
